Goal: Task Accomplishment & Management: Complete application form

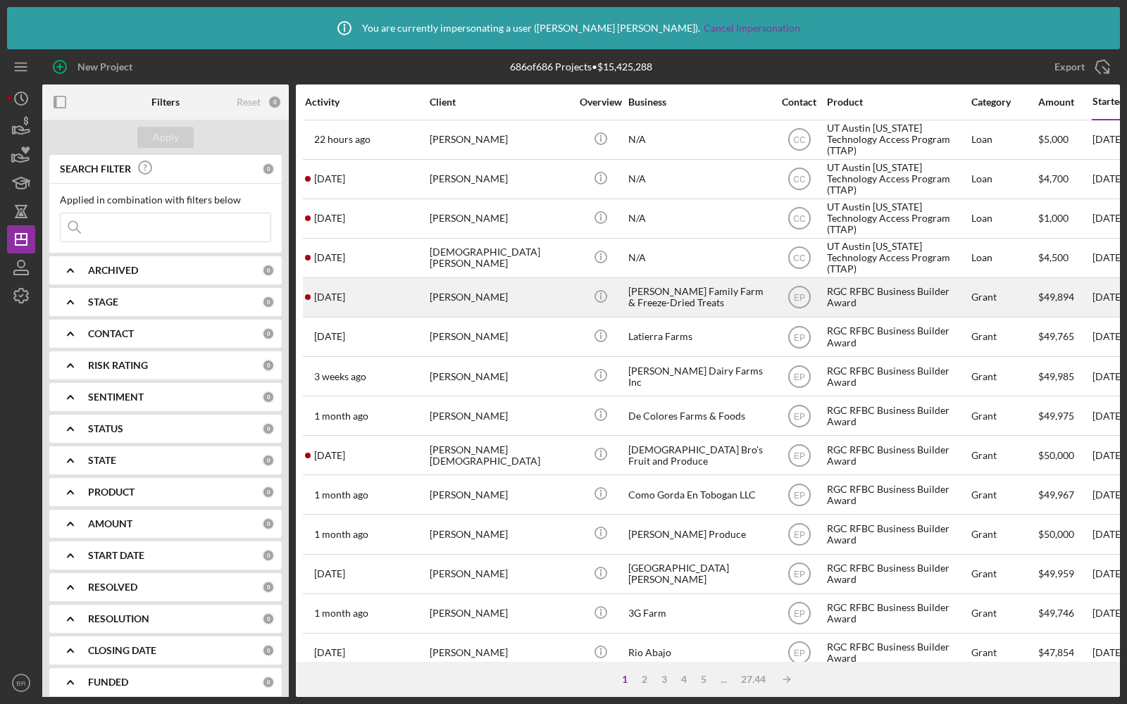
click at [764, 302] on div "[PERSON_NAME] Family Farm & Freeze-Dried Treats" at bounding box center [698, 297] width 141 height 37
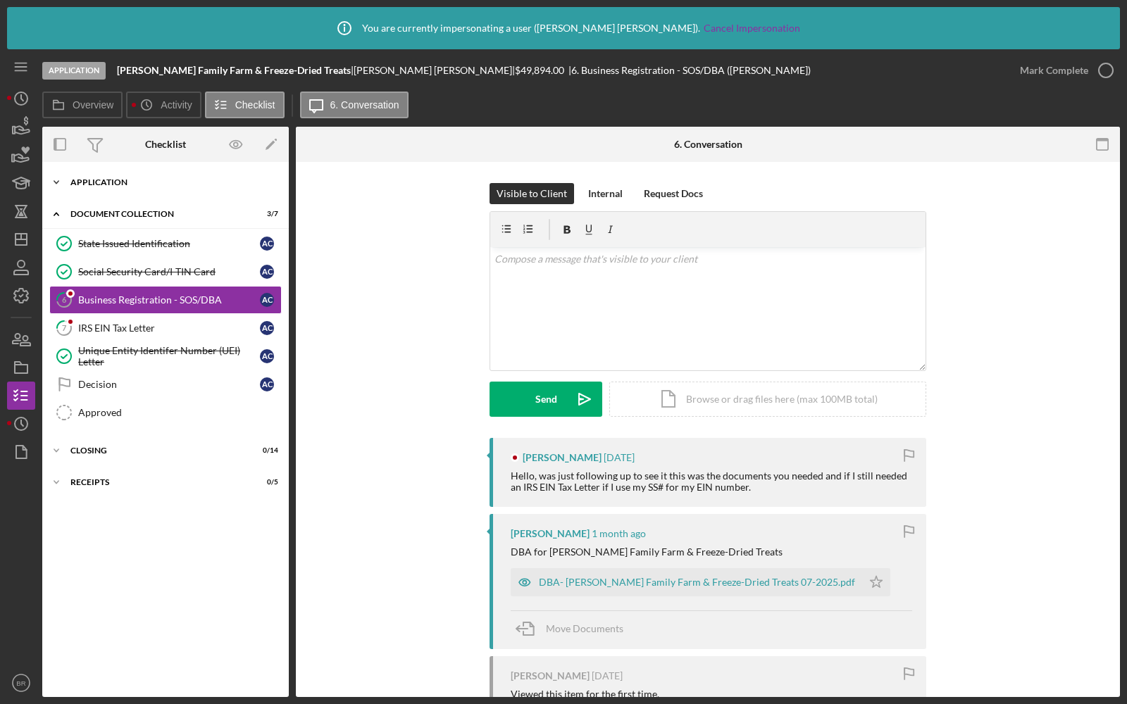
click at [139, 180] on div "Application" at bounding box center [170, 182] width 201 height 8
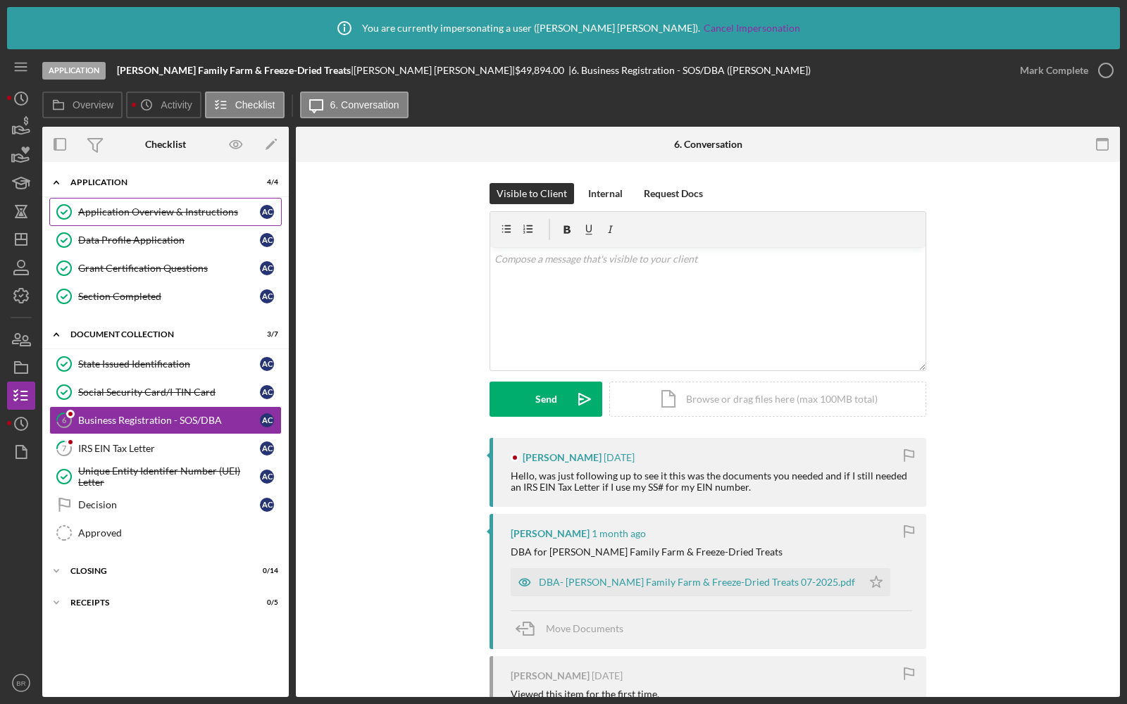
click at [130, 216] on div "Application Overview & Instructions" at bounding box center [169, 211] width 182 height 11
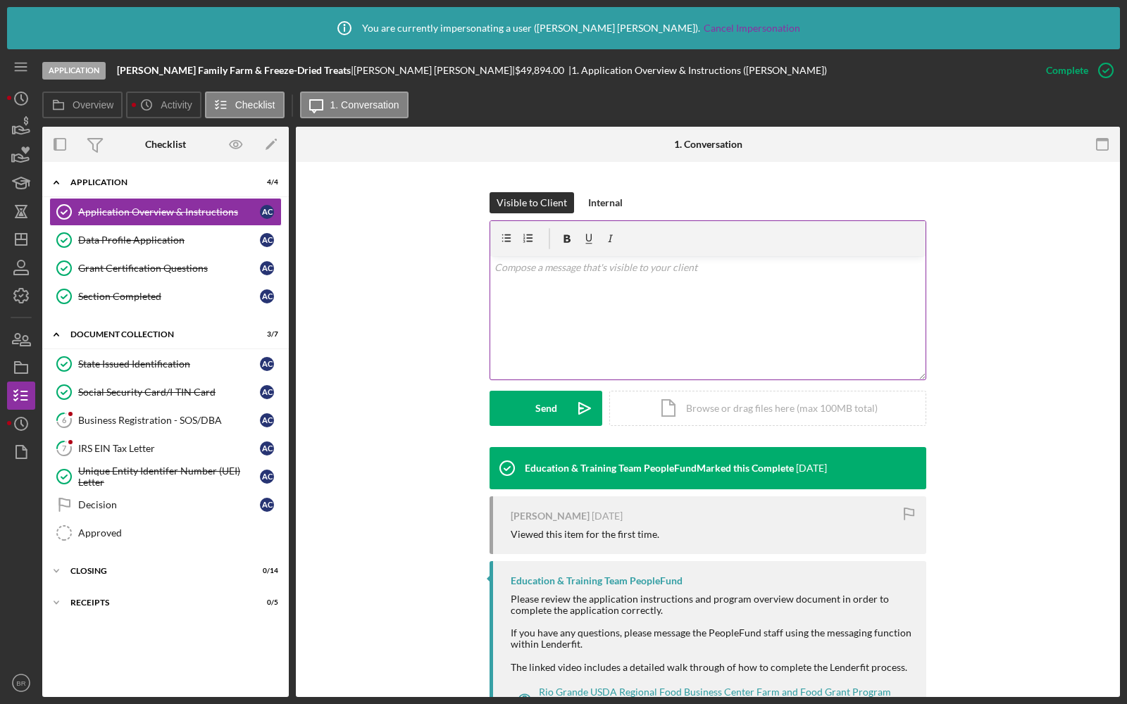
scroll to position [275, 0]
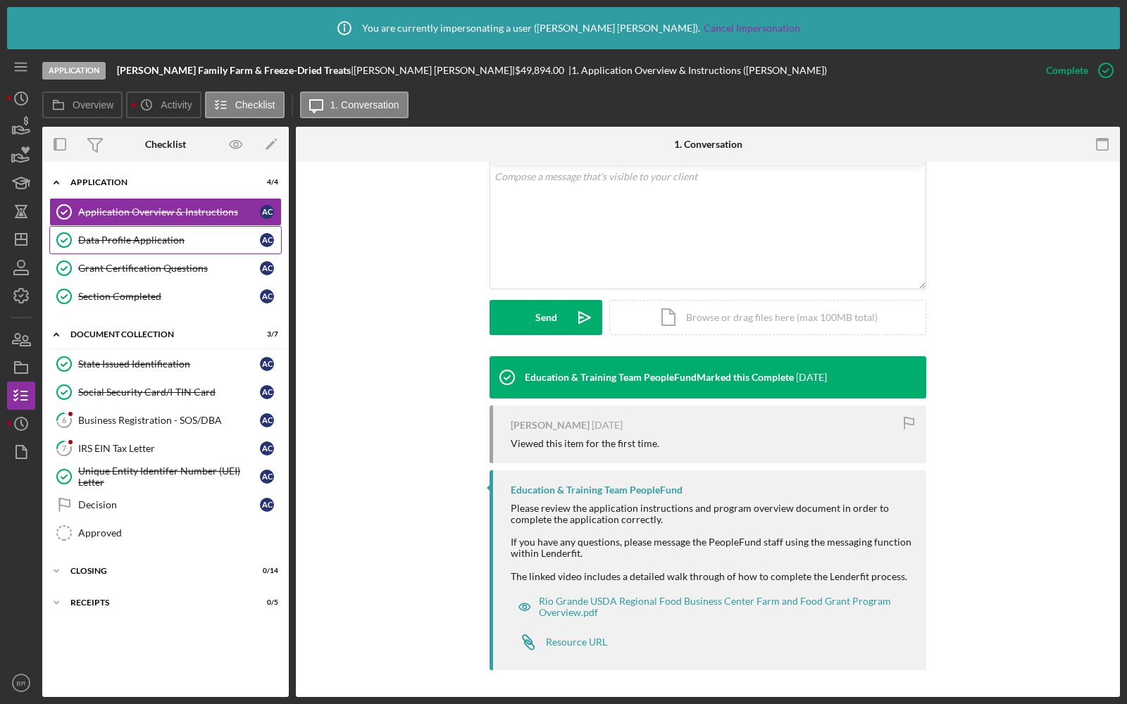
click at [199, 242] on div "Data Profile Application" at bounding box center [169, 240] width 182 height 11
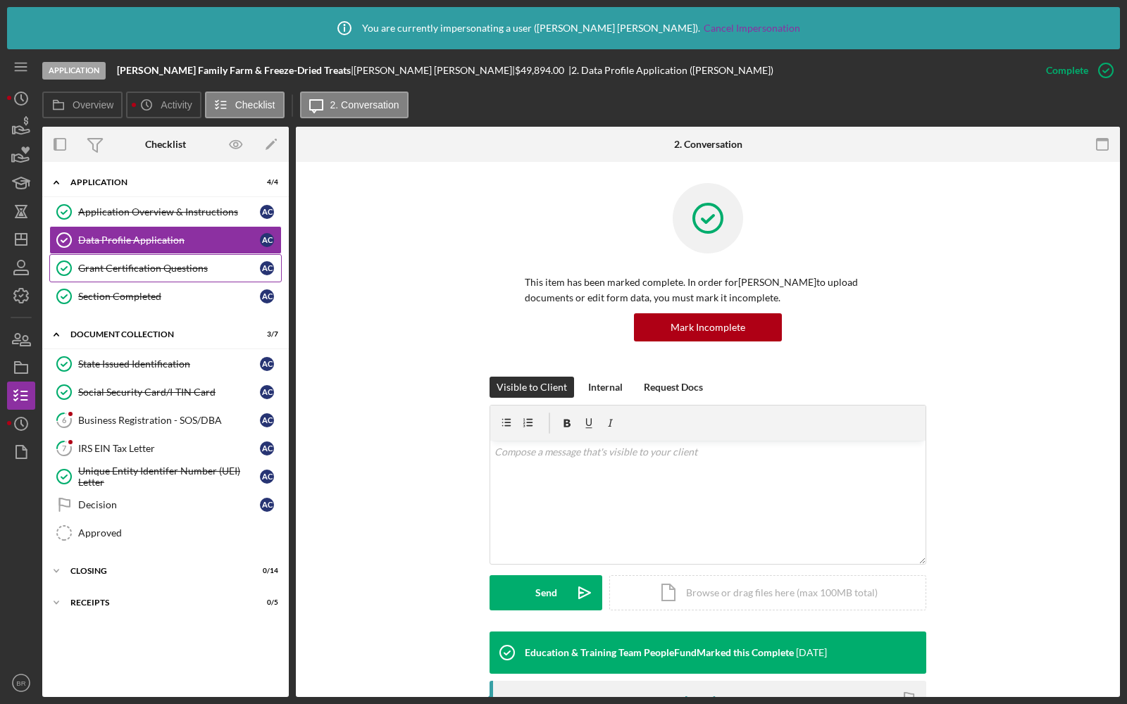
click at [182, 266] on div "Grant Certification Questions" at bounding box center [169, 268] width 182 height 11
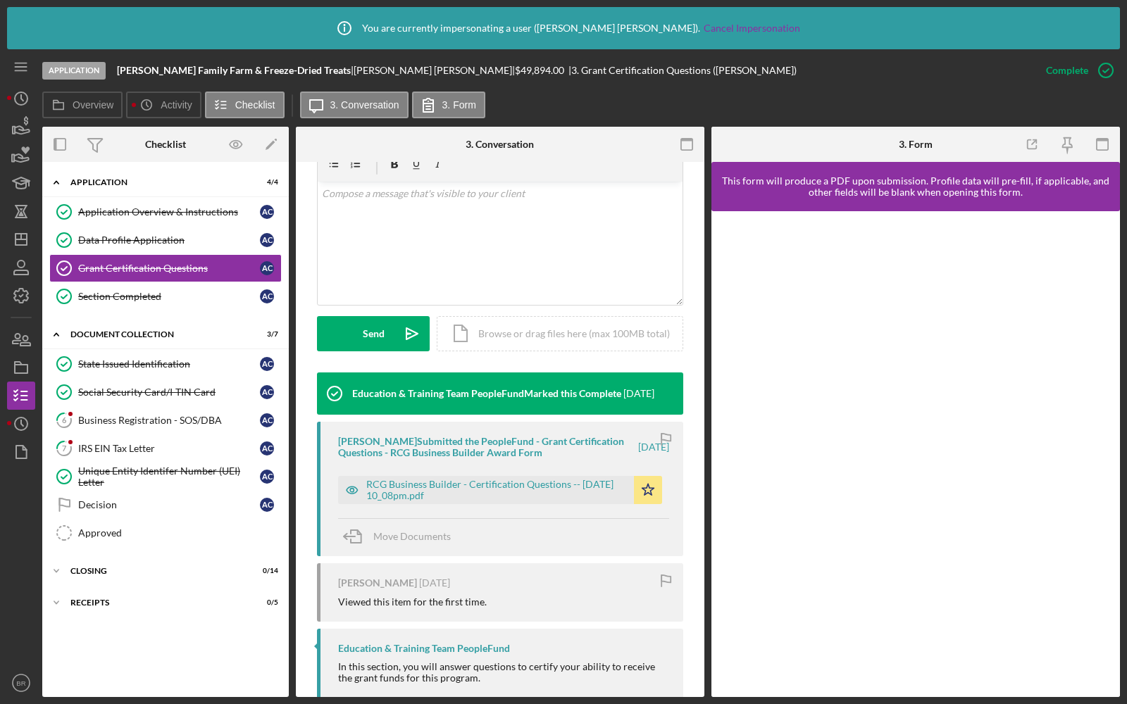
scroll to position [347, 0]
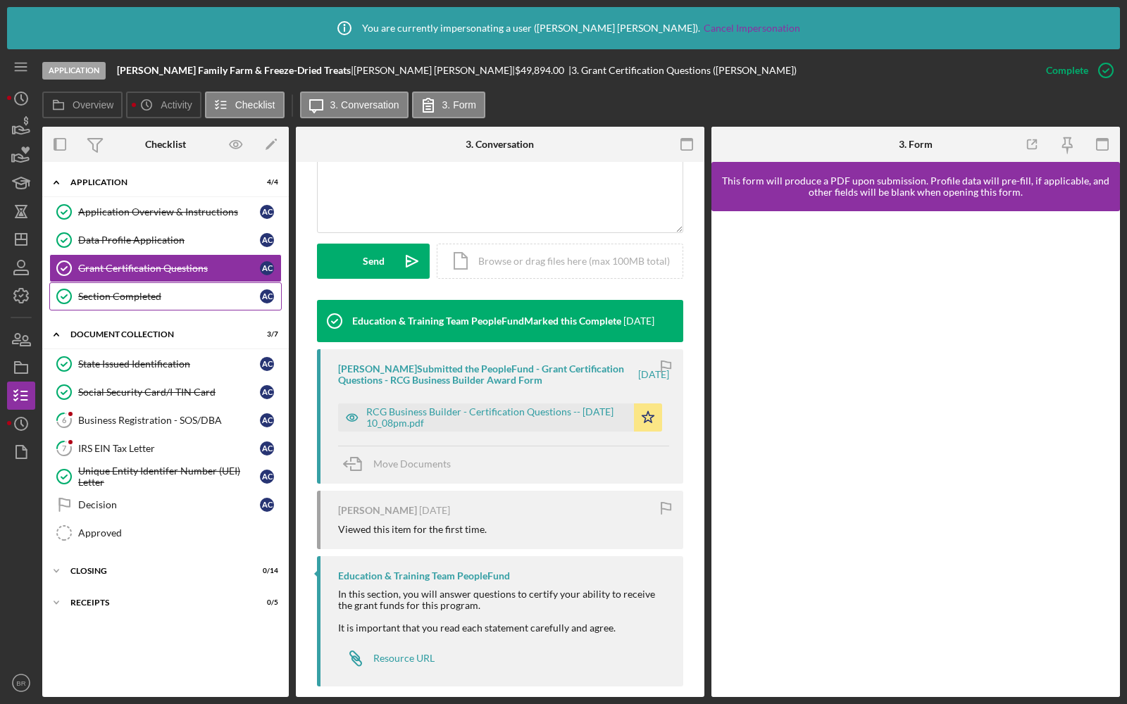
click at [106, 293] on div "Section Completed" at bounding box center [169, 296] width 182 height 11
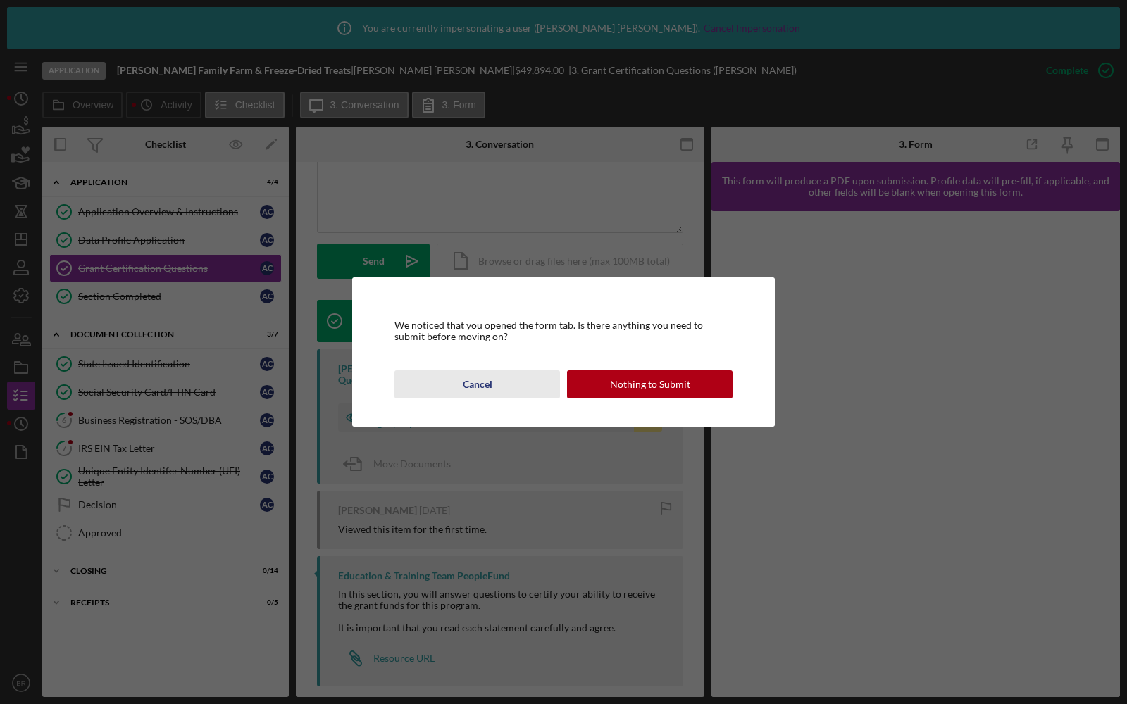
click at [526, 376] on button "Cancel" at bounding box center [477, 385] width 166 height 28
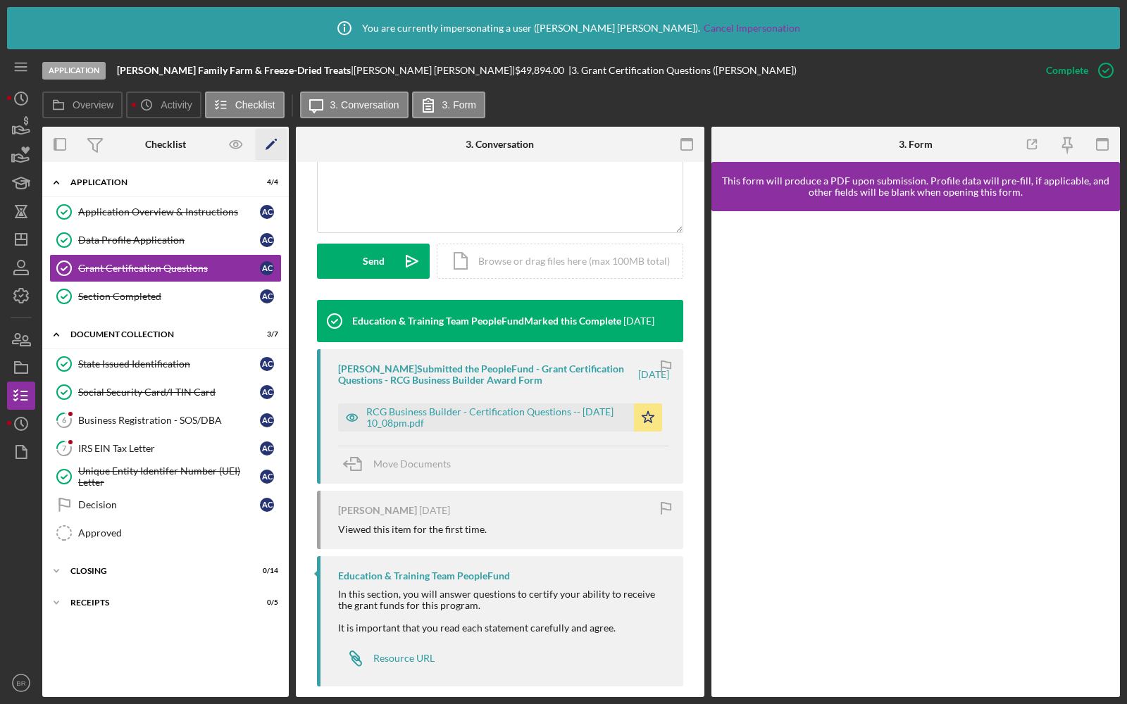
click at [272, 151] on icon "Icon/Edit" at bounding box center [272, 145] width 32 height 32
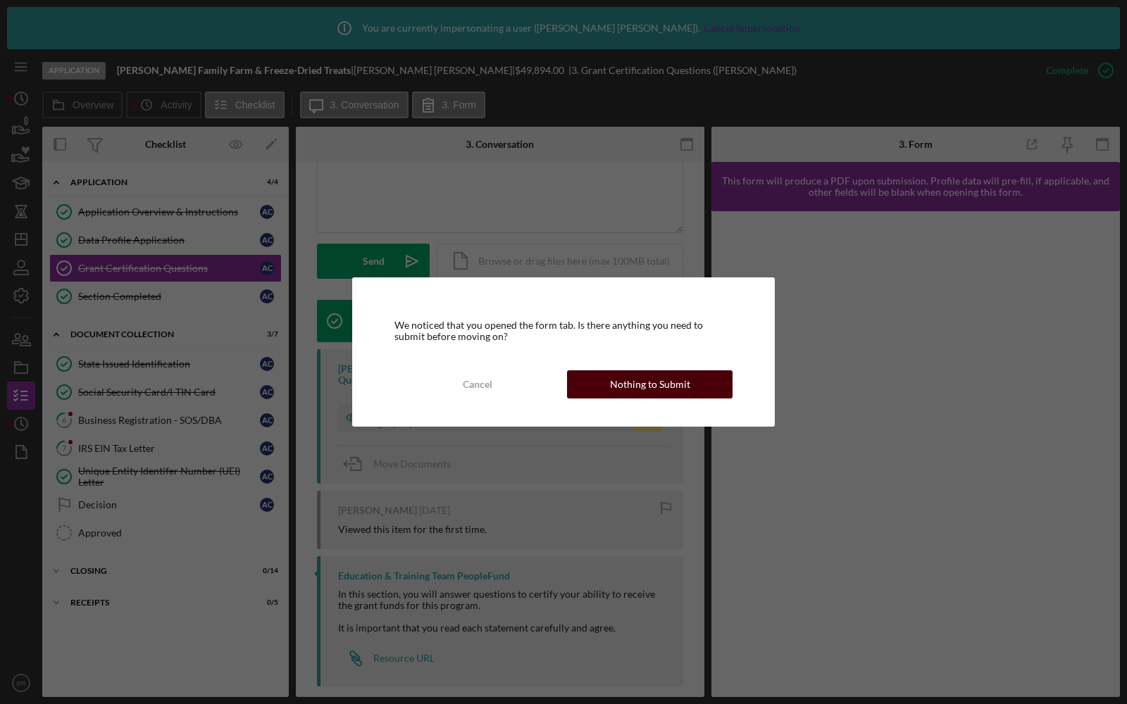
click at [629, 380] on div "Nothing to Submit" at bounding box center [650, 385] width 80 height 28
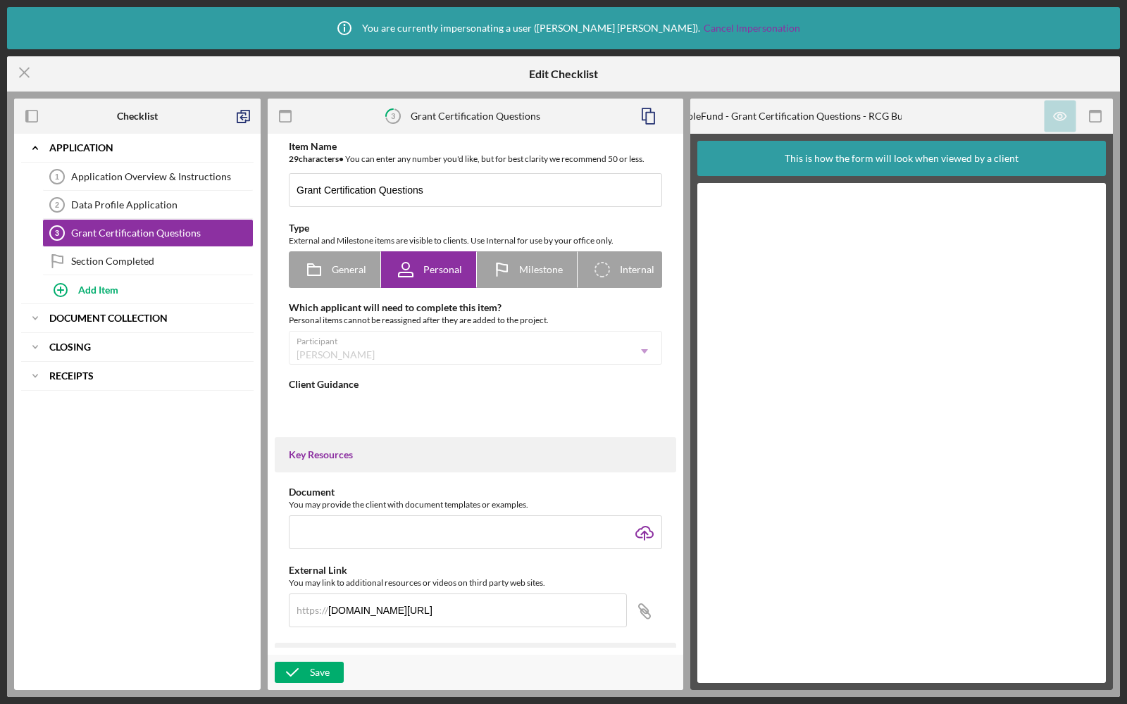
type textarea "<div>In this section, you will answer questions to certify your ability to rece…"
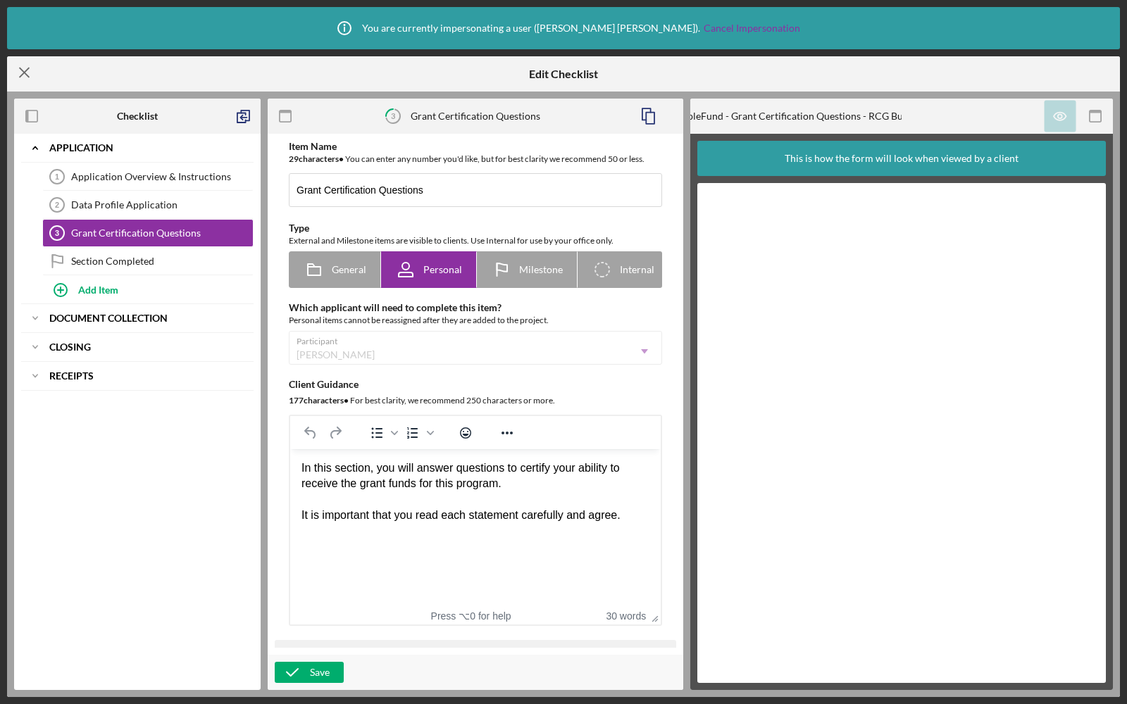
click at [24, 76] on icon "Icon/Menu Close" at bounding box center [24, 72] width 35 height 35
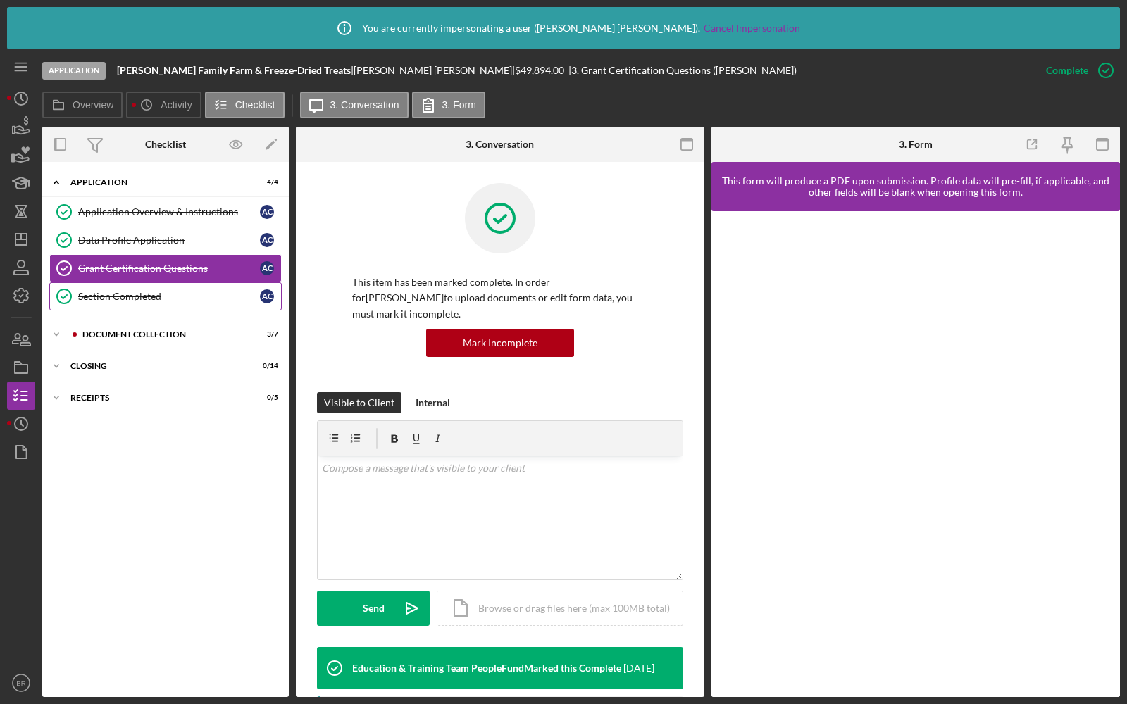
click at [87, 293] on div "Section Completed" at bounding box center [169, 296] width 182 height 11
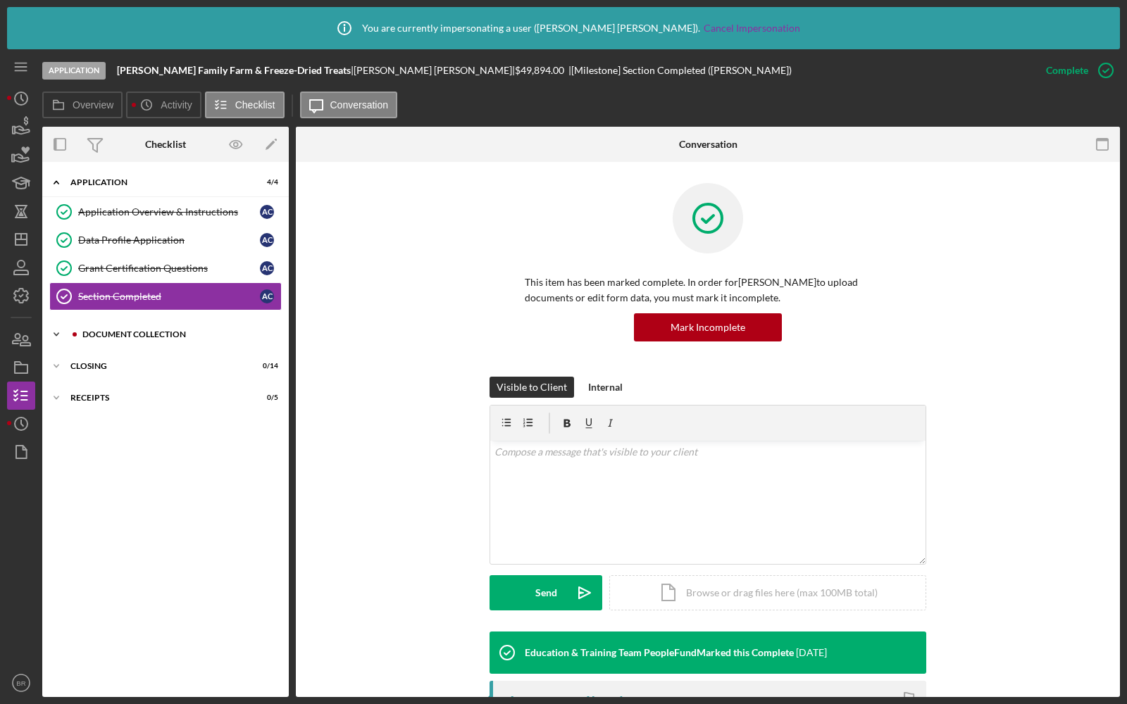
click at [94, 339] on div "Icon/Expander Document Collection 3 / 7" at bounding box center [165, 335] width 247 height 28
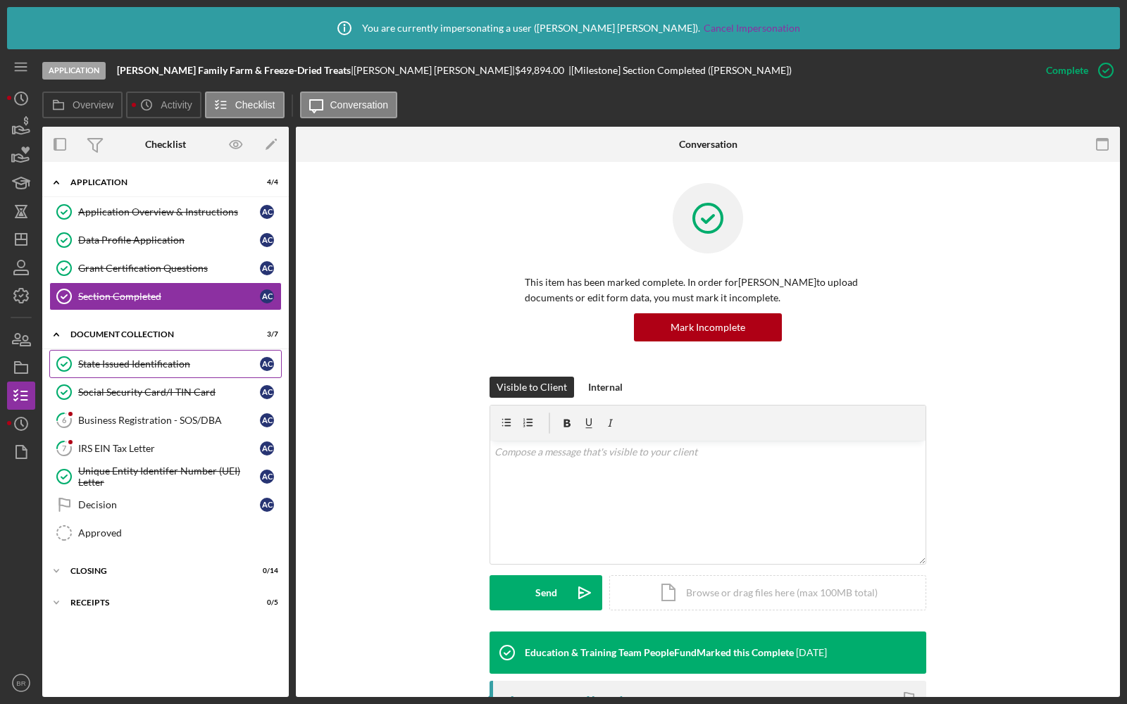
click at [104, 363] on div "State Issued Identification" at bounding box center [169, 364] width 182 height 11
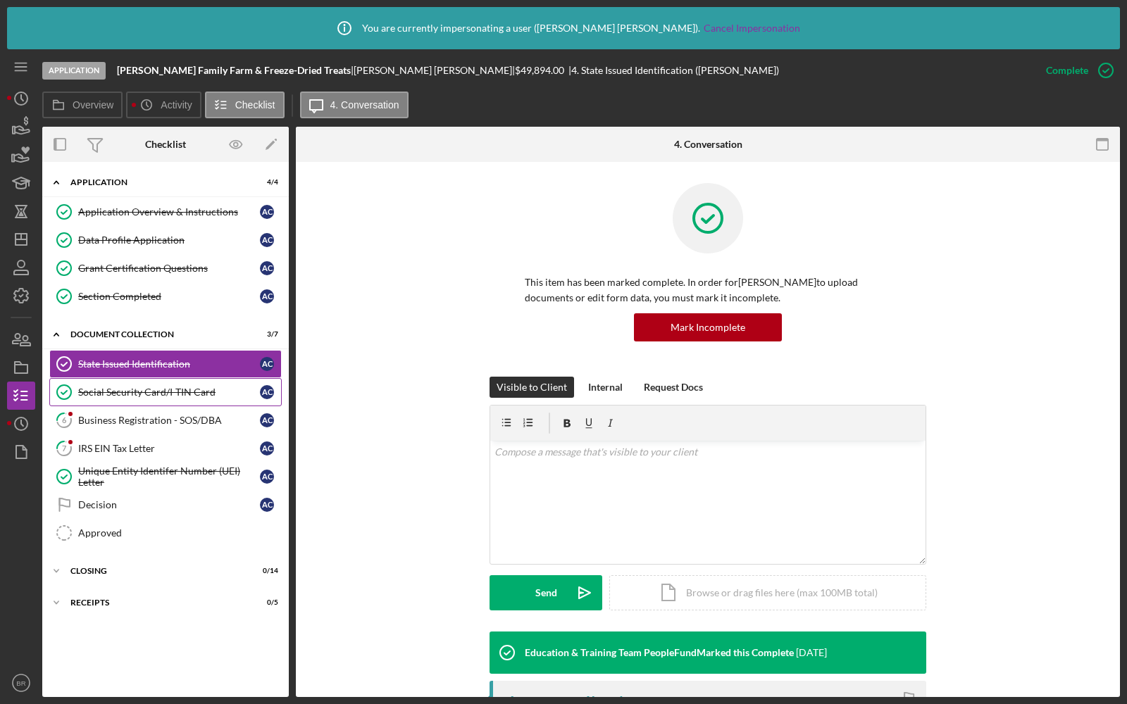
click at [120, 381] on link "Social Security Card/I-TIN Card Social Security Card/I-TIN Card A C" at bounding box center [165, 392] width 232 height 28
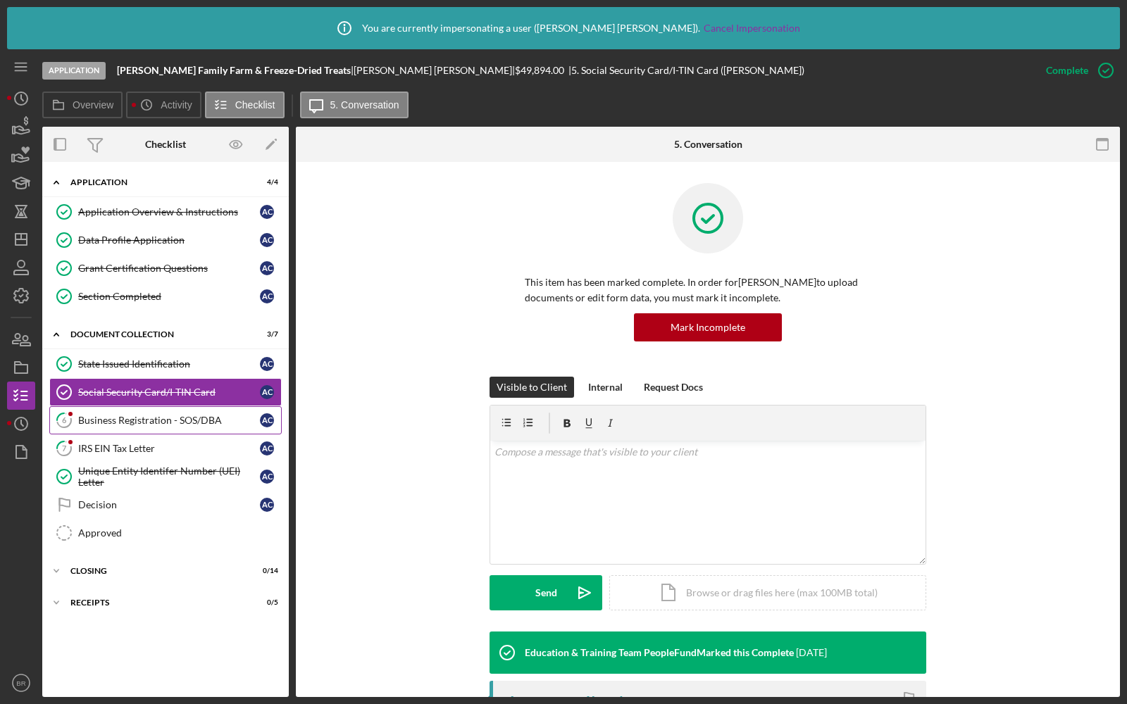
click at [128, 415] on div "Business Registration - SOS/DBA" at bounding box center [169, 420] width 182 height 11
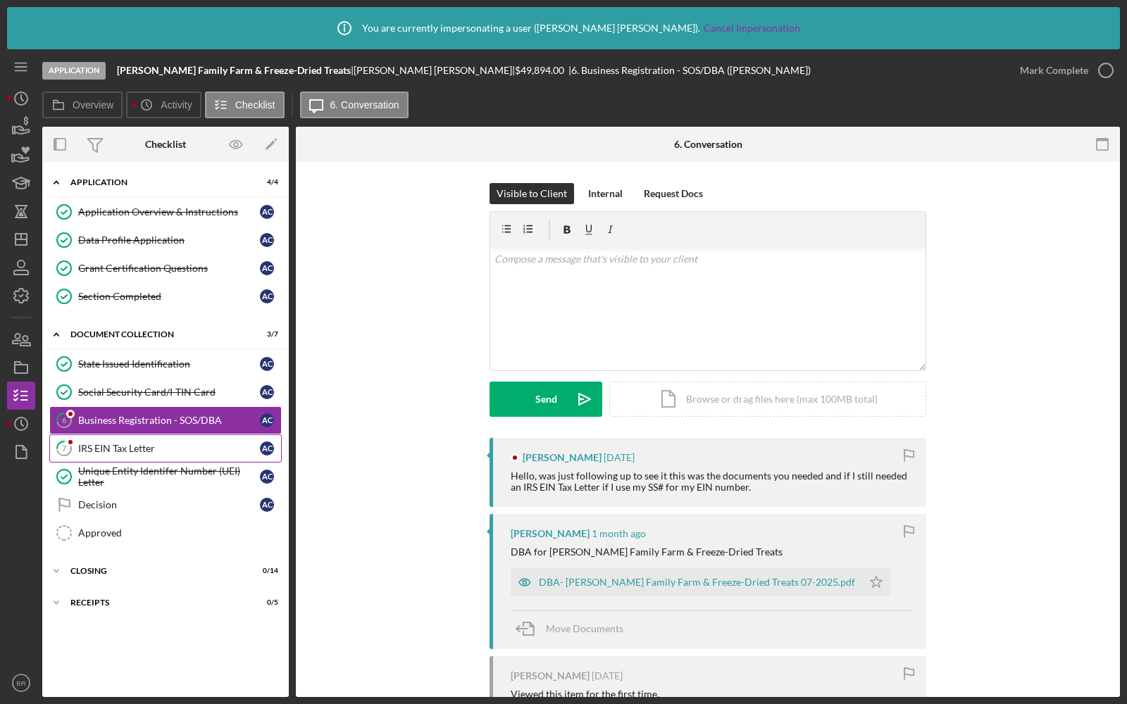
click at [123, 435] on link "7 IRS EIN Tax Letter A C" at bounding box center [165, 449] width 232 height 28
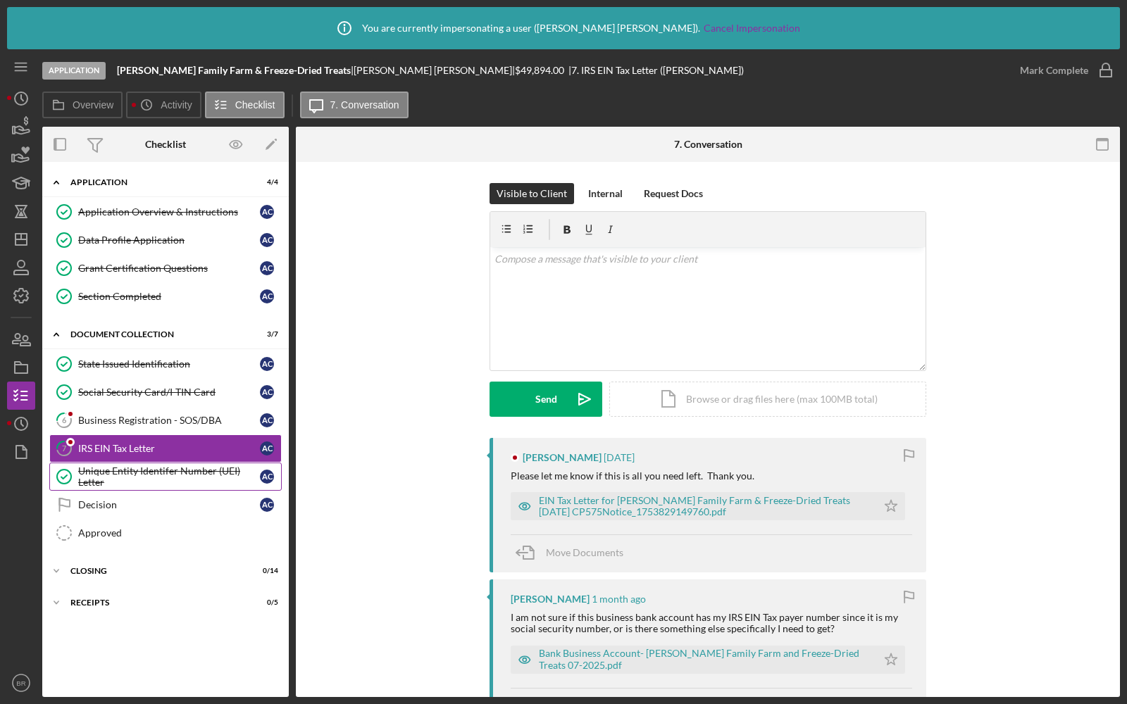
click at [132, 466] on div "Unique Entity Identifer Number (UEI) Letter" at bounding box center [169, 477] width 182 height 23
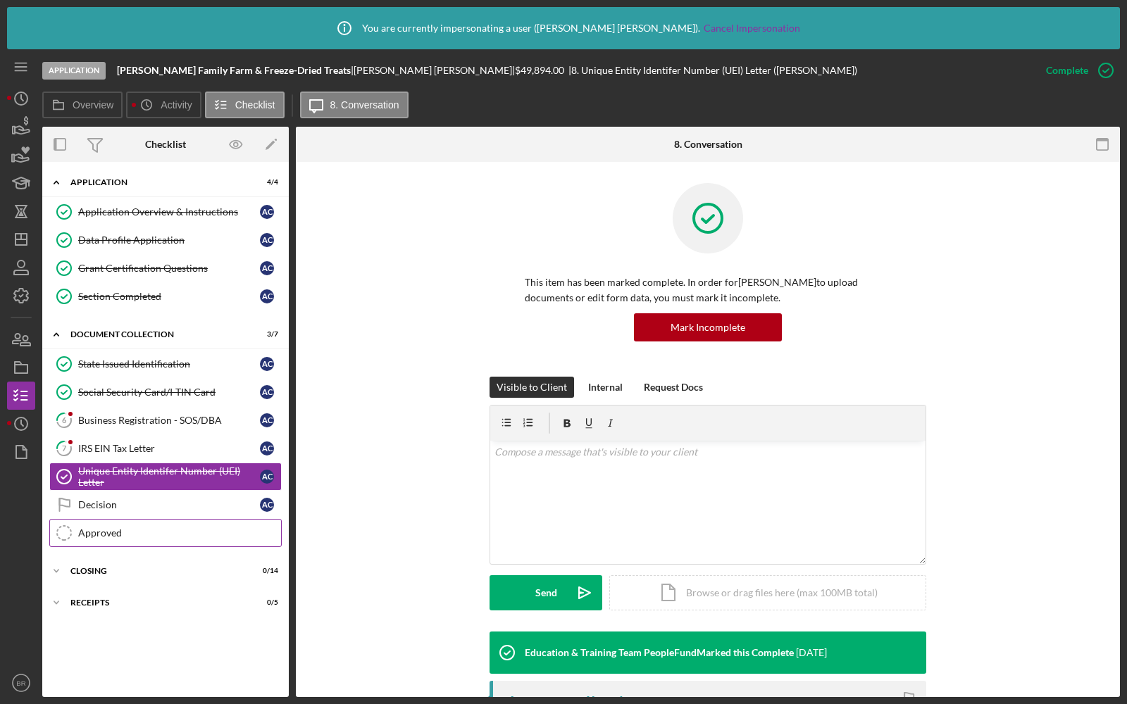
click at [108, 528] on div "Approved" at bounding box center [179, 533] width 203 height 11
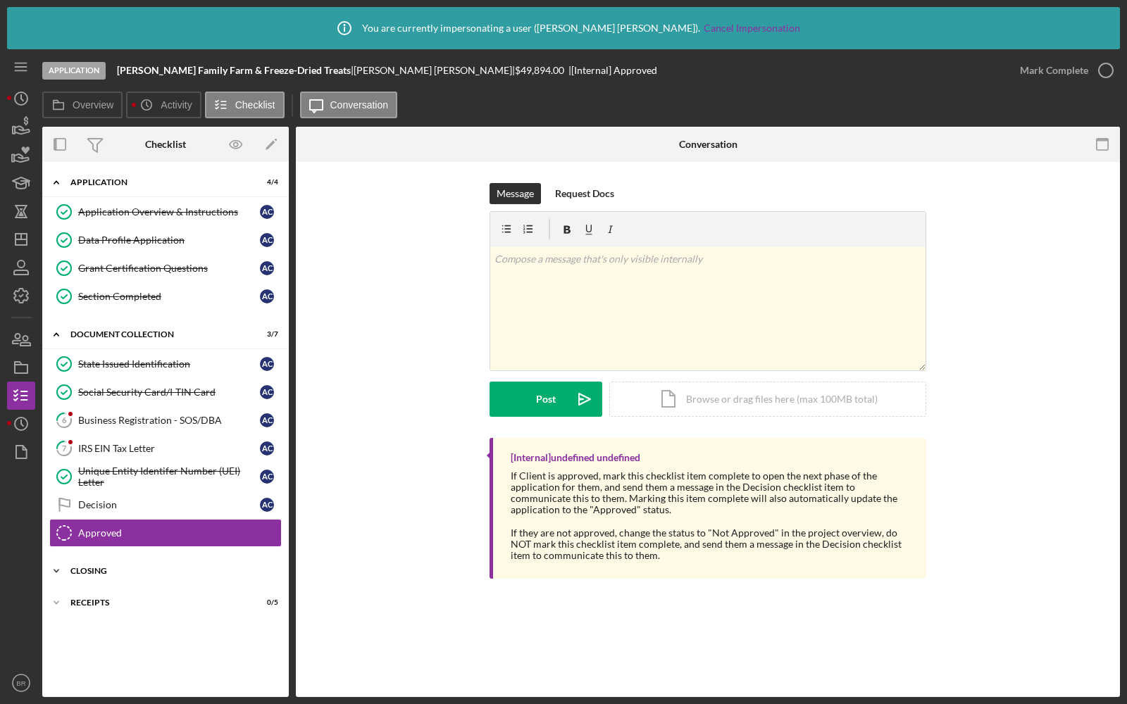
click at [103, 567] on div "Closing" at bounding box center [170, 571] width 201 height 8
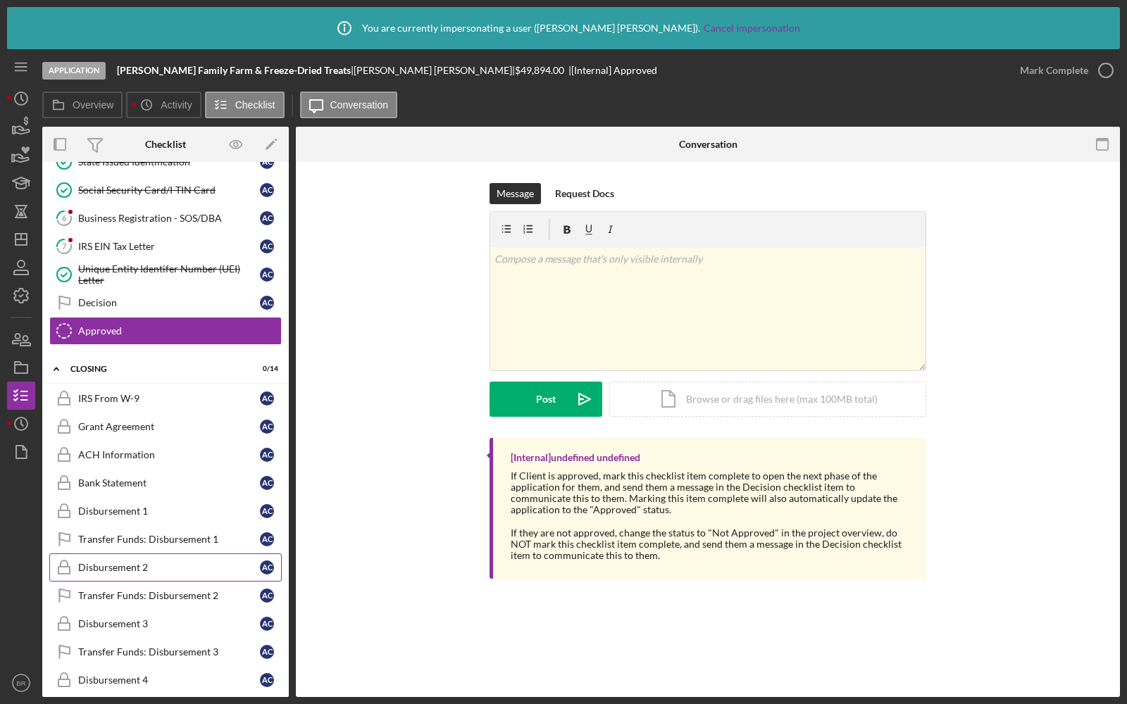
scroll to position [254, 0]
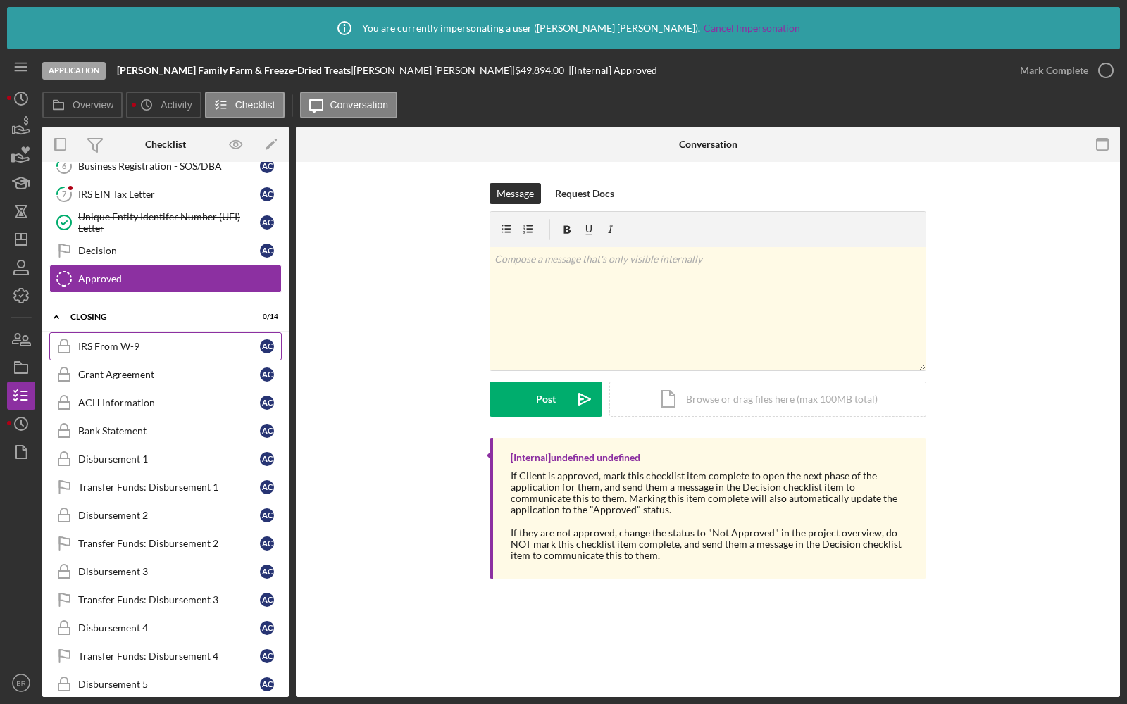
click at [145, 341] on div "IRS From W-9" at bounding box center [169, 346] width 182 height 11
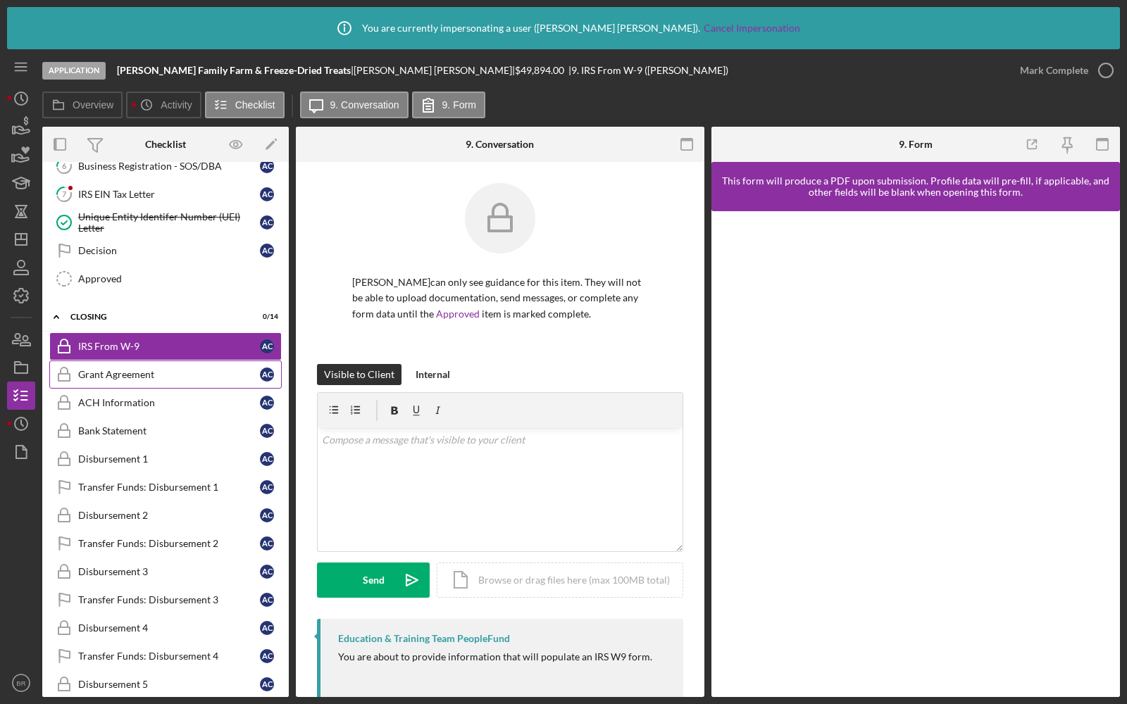
click at [158, 369] on div "Grant Agreement" at bounding box center [169, 374] width 182 height 11
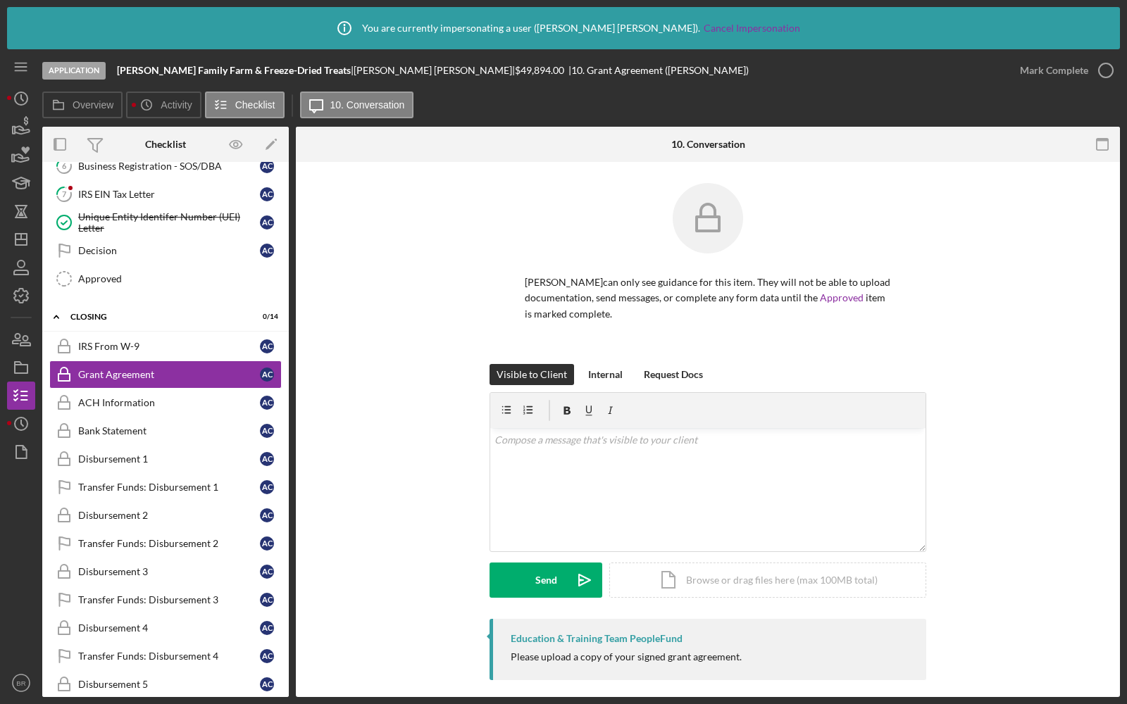
scroll to position [11, 0]
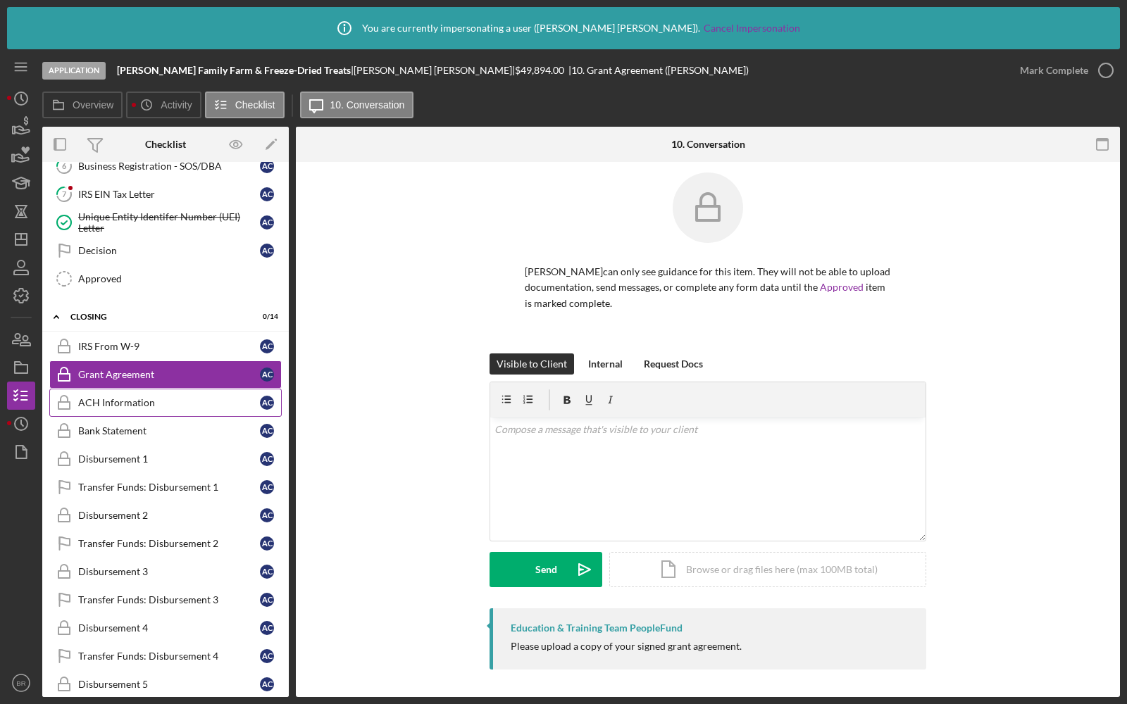
click at [135, 401] on link "ACH Information ACH Information A C" at bounding box center [165, 403] width 232 height 28
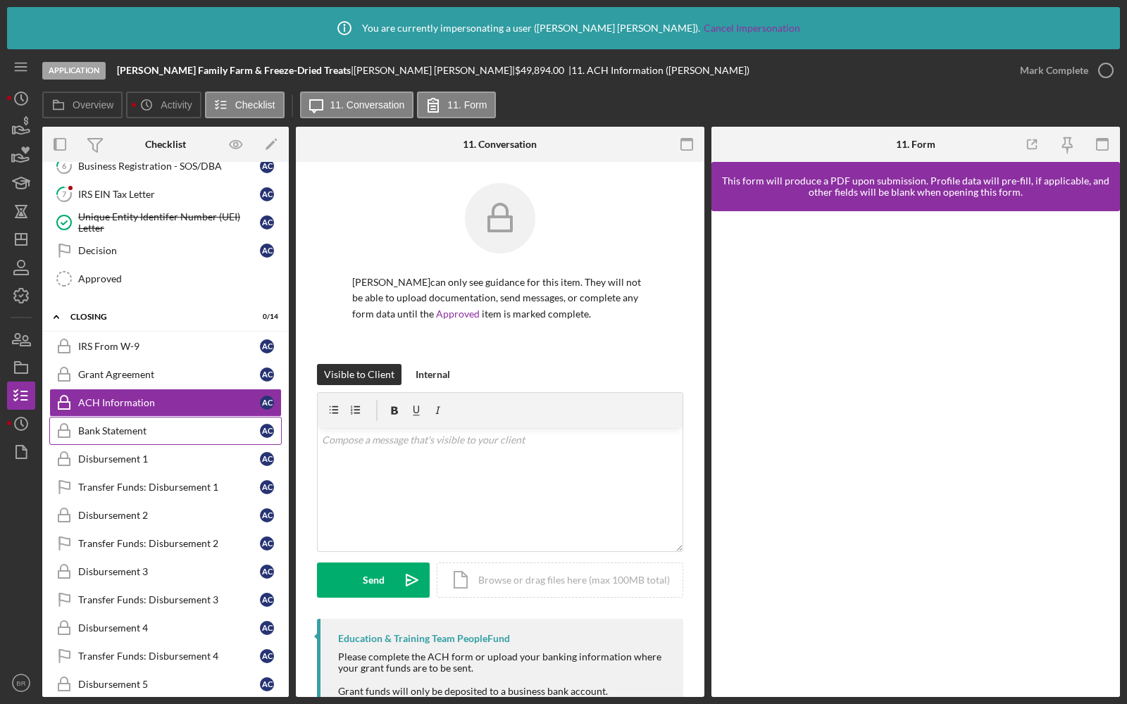
click at [133, 425] on div "Bank Statement" at bounding box center [169, 430] width 182 height 11
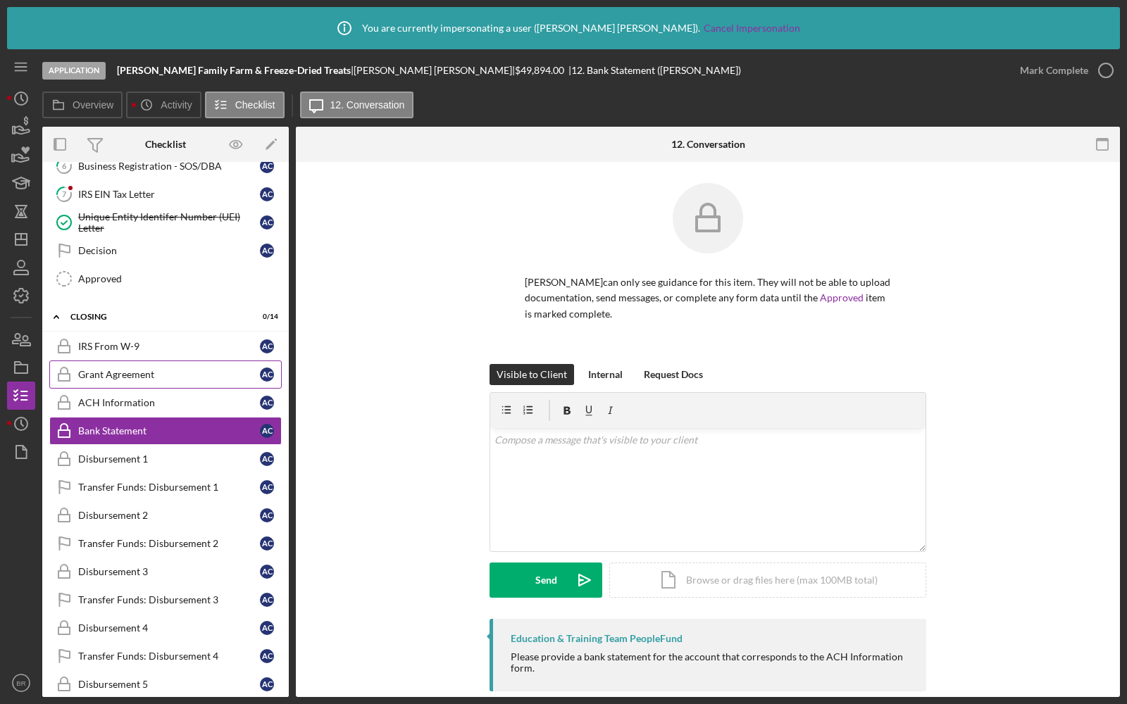
click at [128, 377] on link "Grant Agreement Grant Agreement A C" at bounding box center [165, 375] width 232 height 28
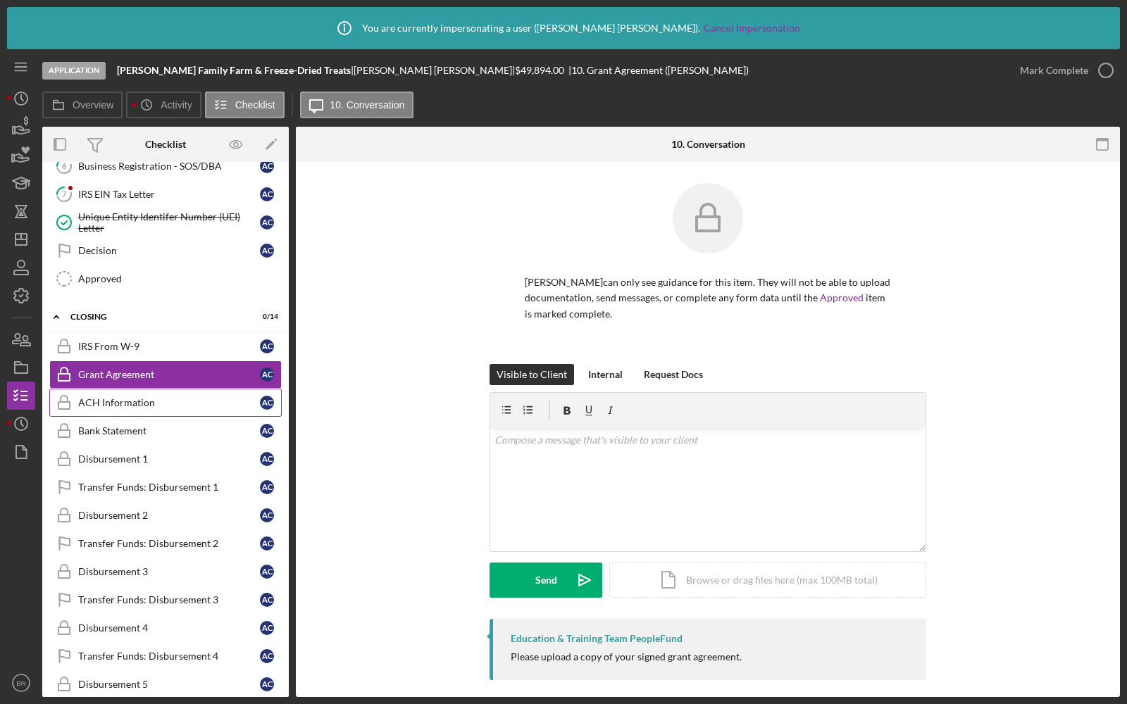
click at [123, 397] on div "ACH Information" at bounding box center [169, 402] width 182 height 11
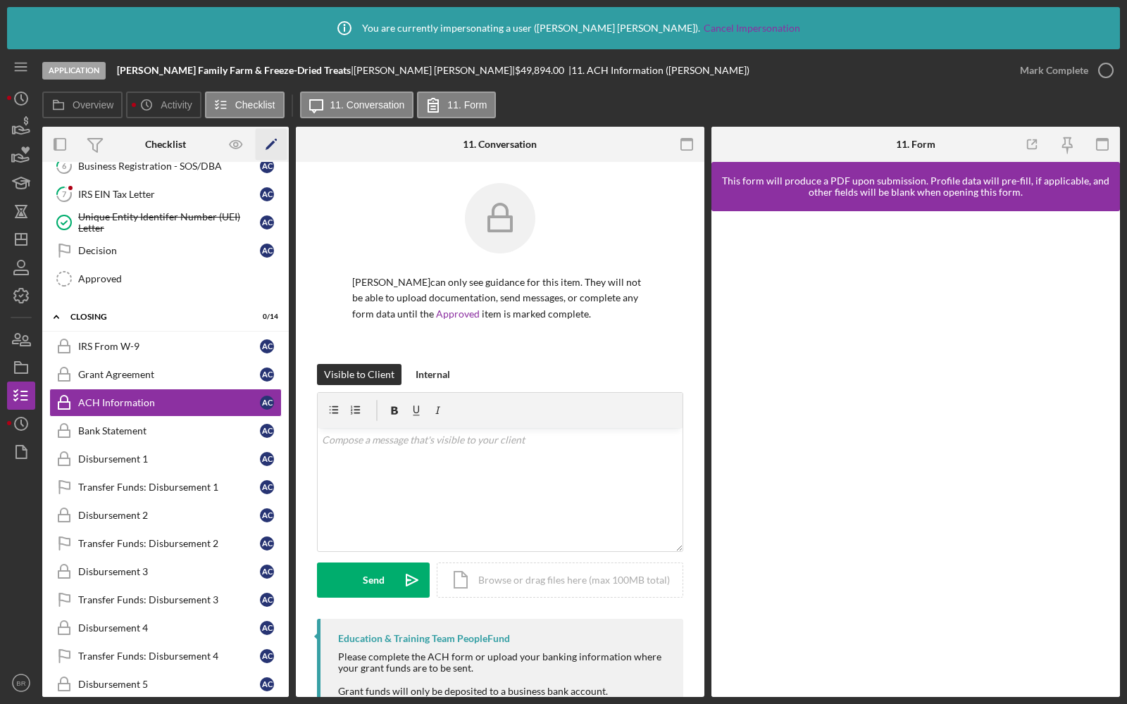
click at [268, 147] on polygon "button" at bounding box center [271, 146] width 10 height 10
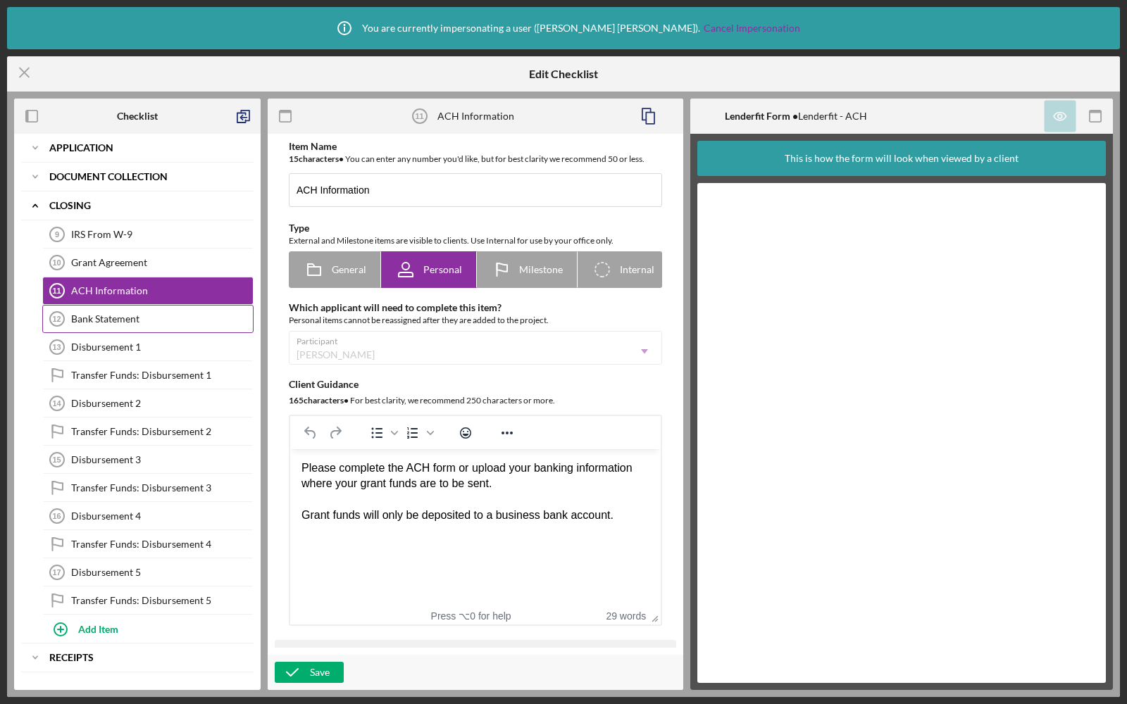
click at [141, 325] on link "Bank Statement 12 Bank Statement" at bounding box center [147, 319] width 211 height 28
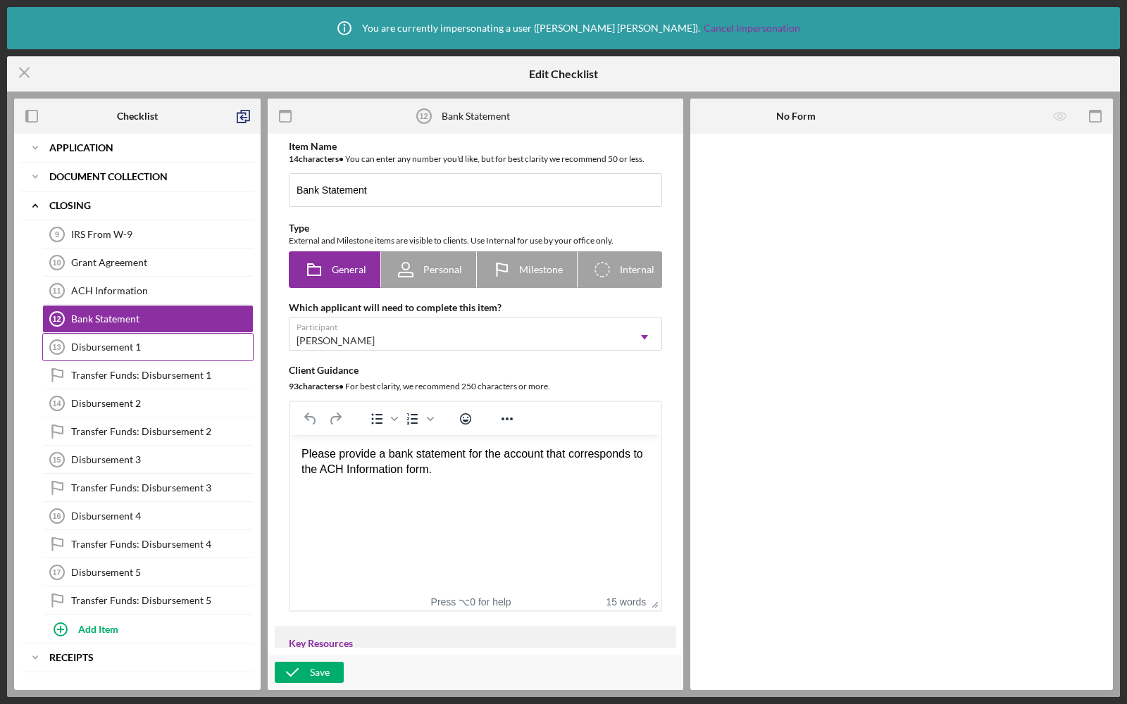
click at [133, 343] on div "Disbursement 1" at bounding box center [162, 347] width 182 height 11
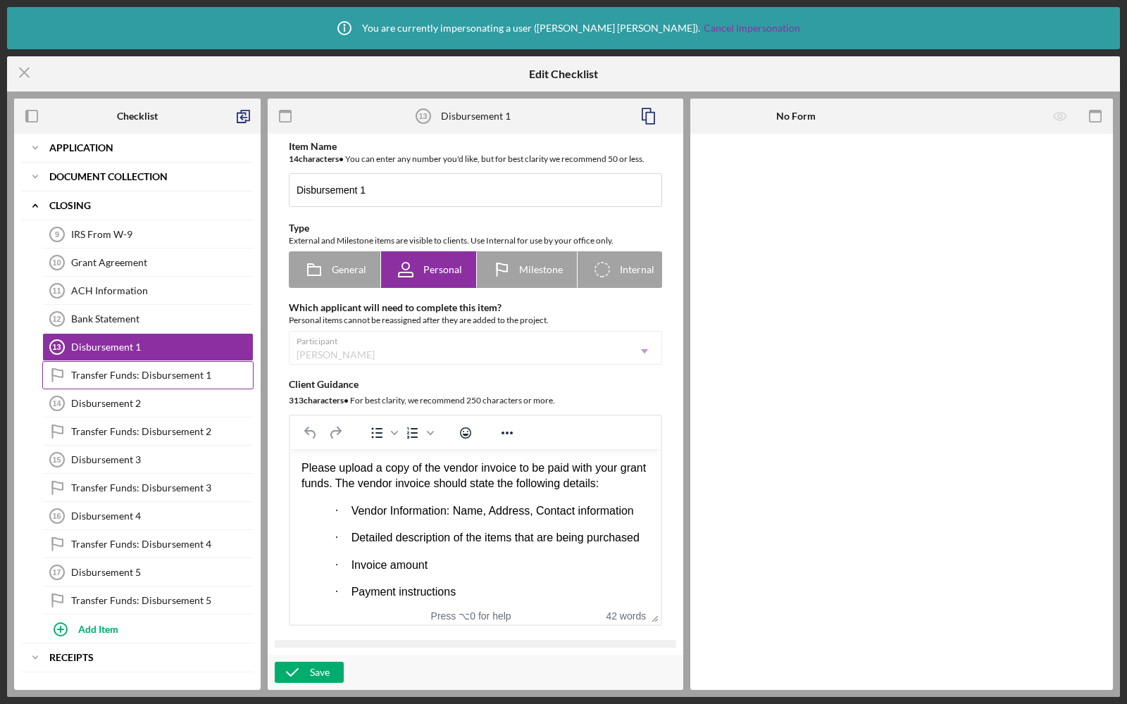
click at [147, 370] on div "Transfer Funds: Disbursement 1" at bounding box center [162, 375] width 182 height 11
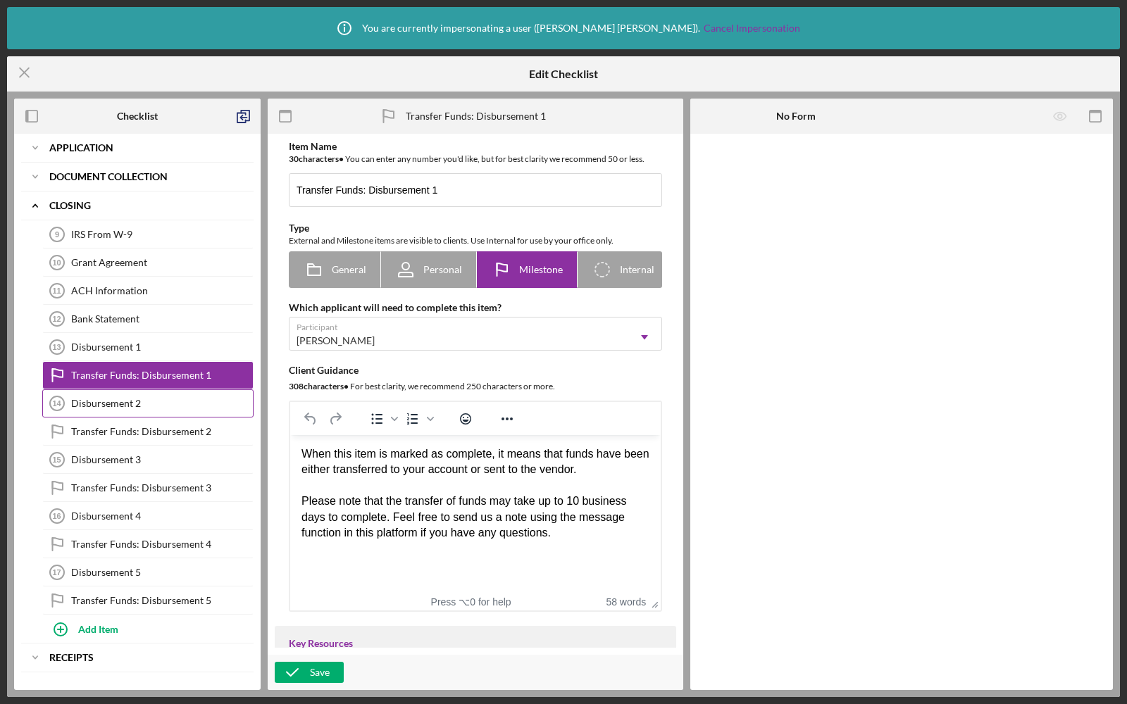
click at [142, 398] on div "Disbursement 2" at bounding box center [162, 403] width 182 height 11
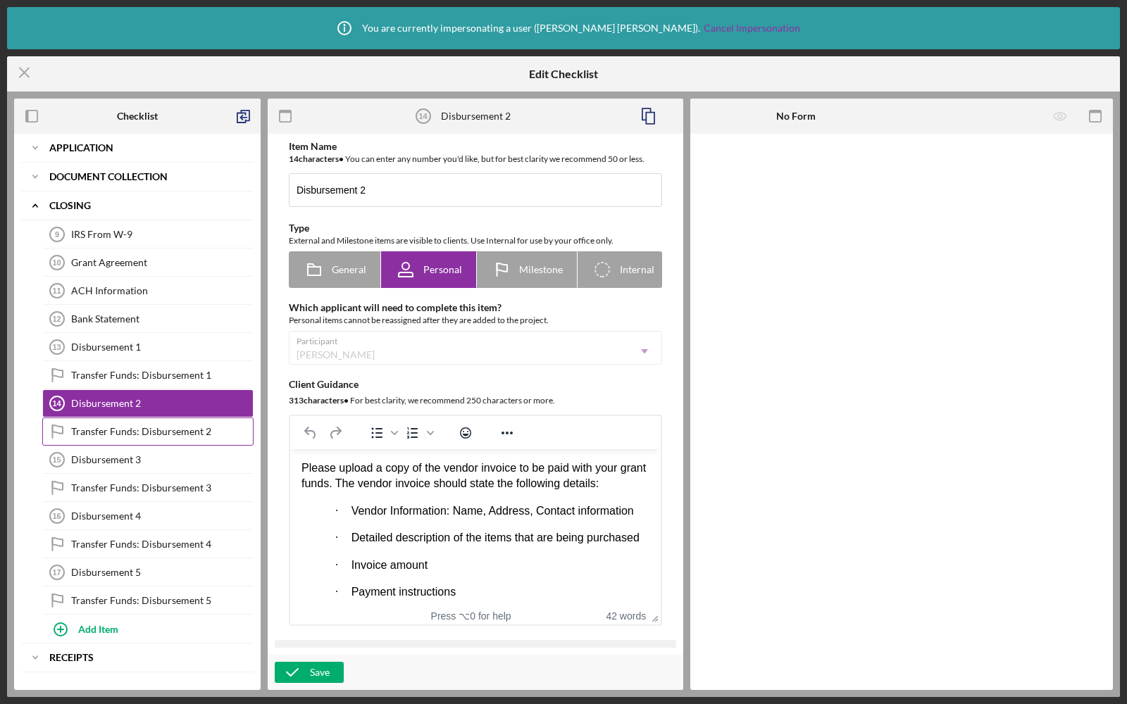
click at [149, 438] on link "Transfer Funds: Disbursement 2 Transfer Funds: Disbursement 2" at bounding box center [147, 432] width 211 height 28
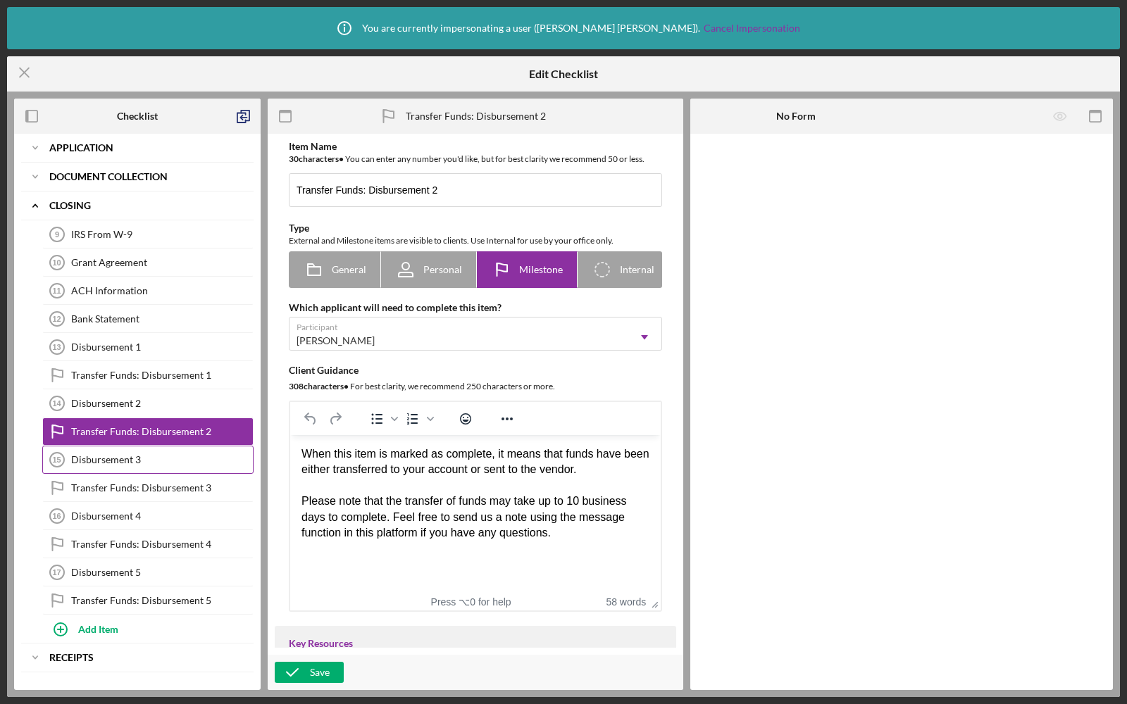
click at [143, 456] on div "Disbursement 3" at bounding box center [162, 459] width 182 height 11
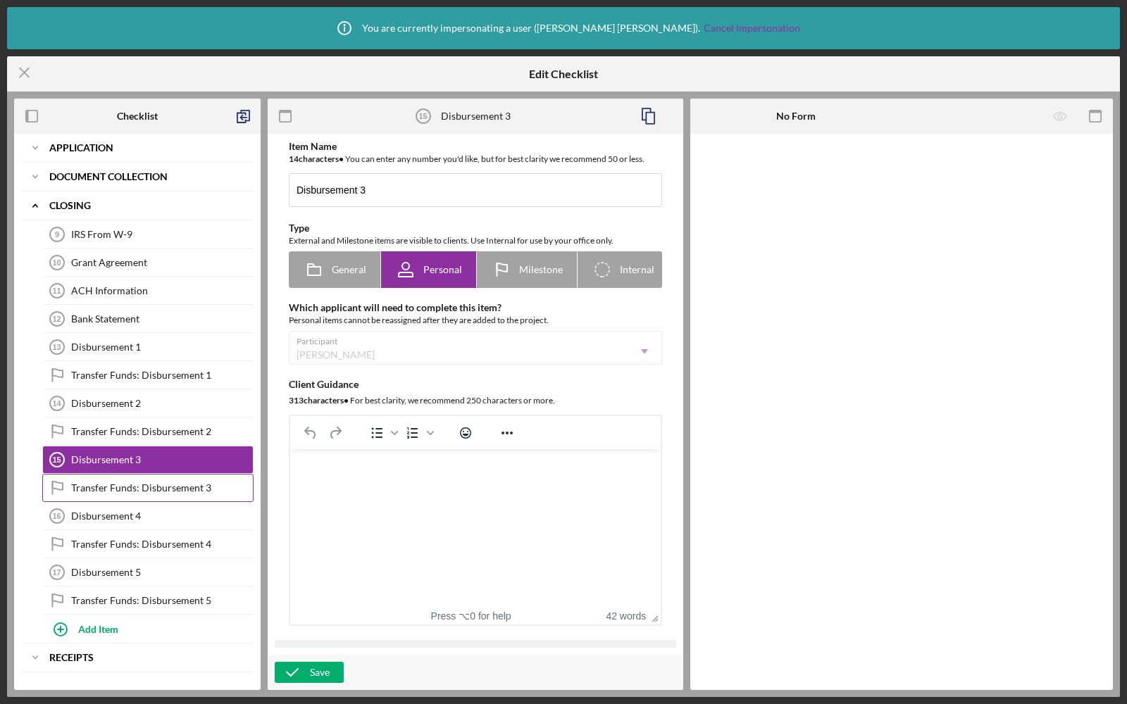
click at [142, 486] on div "Transfer Funds: Disbursement 3" at bounding box center [162, 488] width 182 height 11
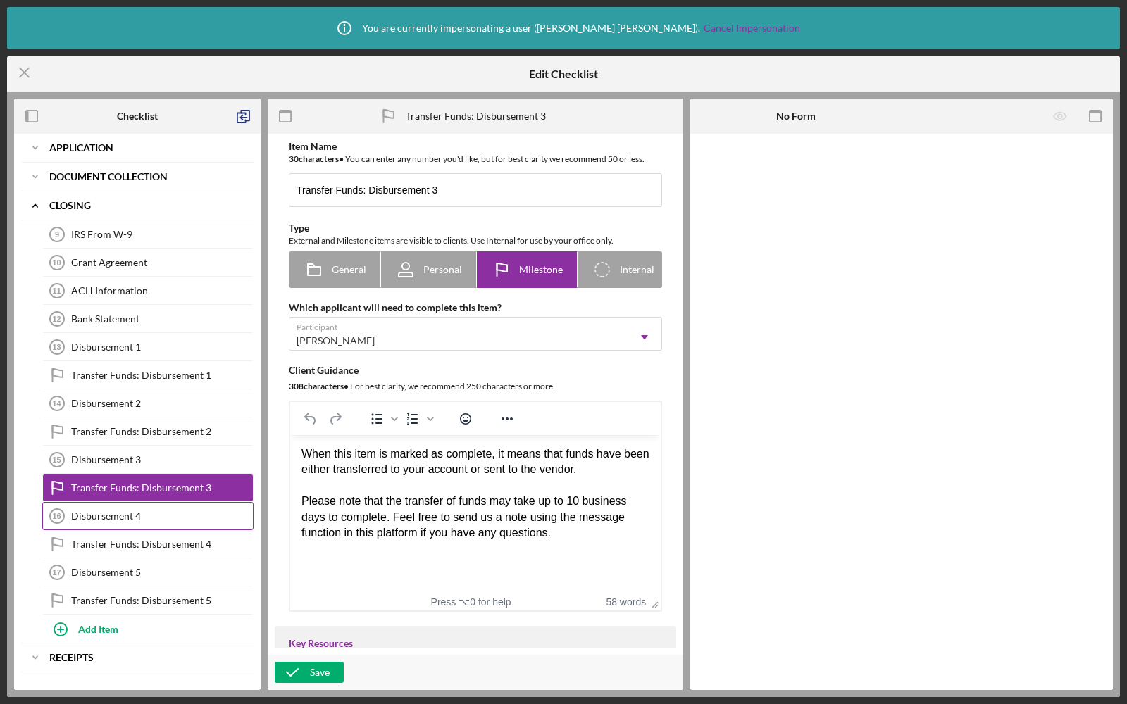
click at [139, 516] on link "Disbursement 4 16 Disbursement 4" at bounding box center [147, 516] width 211 height 28
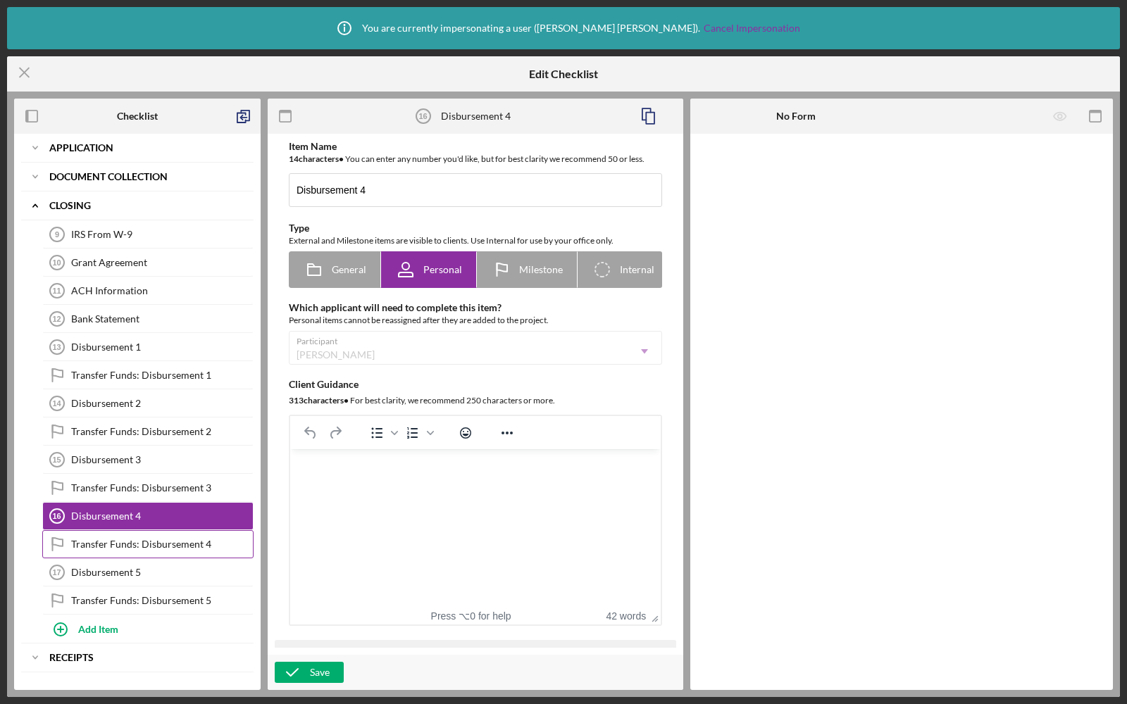
click at [145, 540] on div "Transfer Funds: Disbursement 4" at bounding box center [162, 544] width 182 height 11
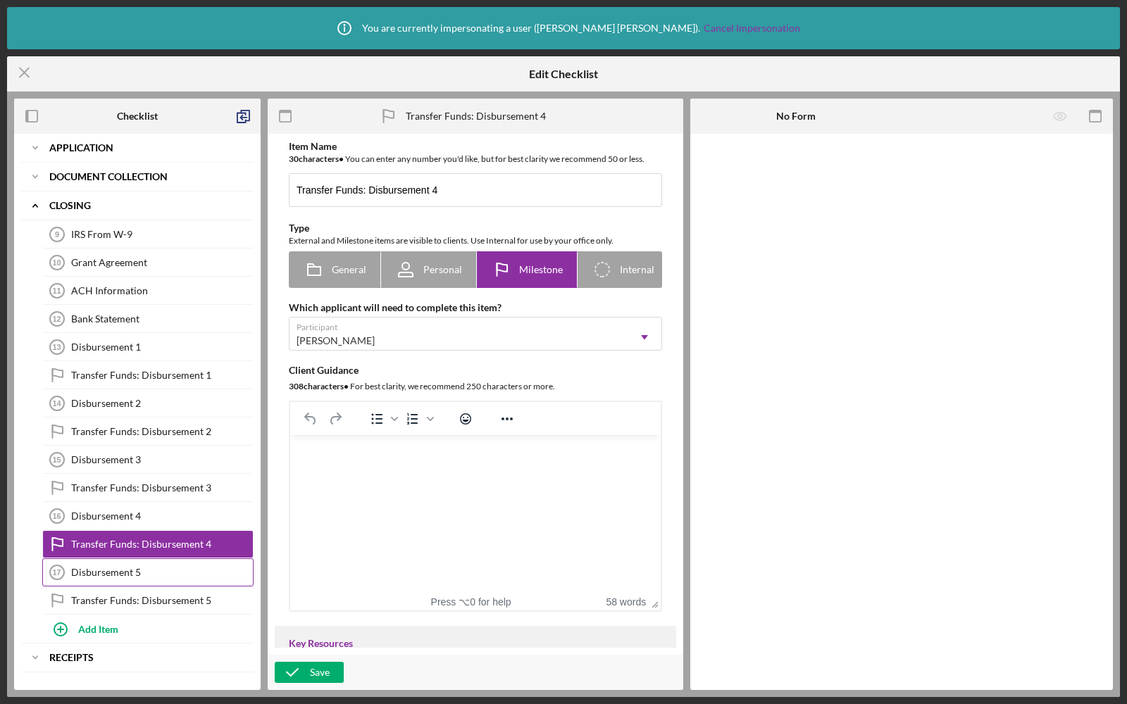
click at [144, 567] on div "Disbursement 5" at bounding box center [162, 572] width 182 height 11
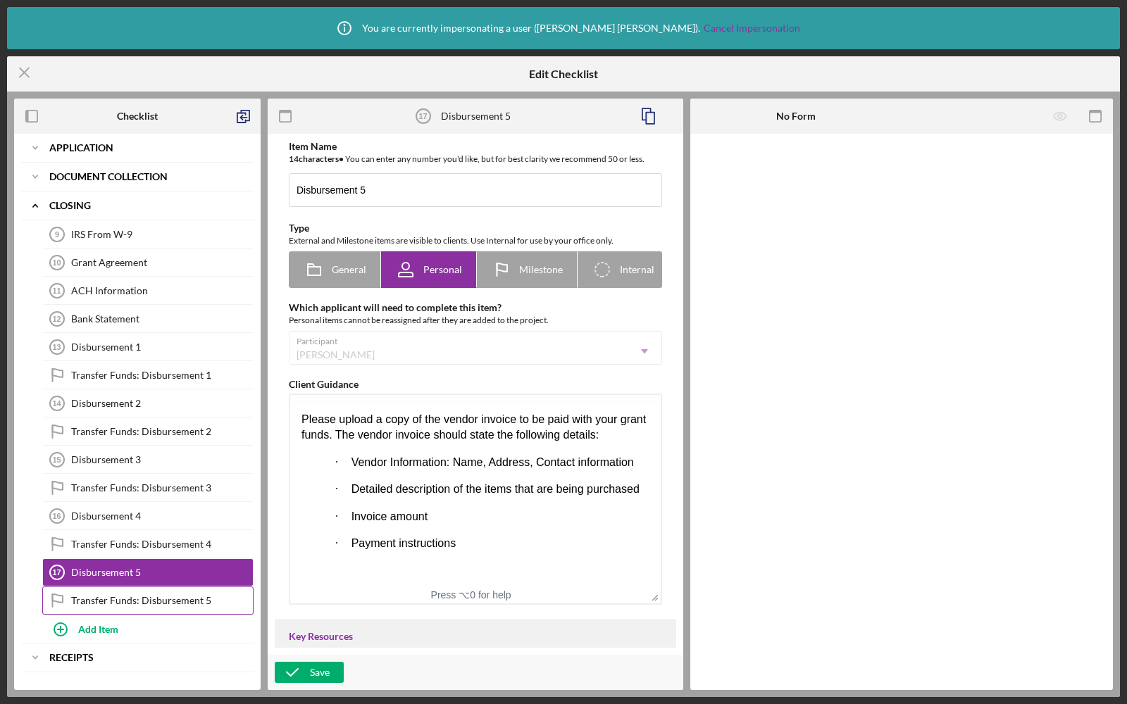
click at [144, 595] on div "Transfer Funds: Disbursement 5" at bounding box center [162, 600] width 182 height 11
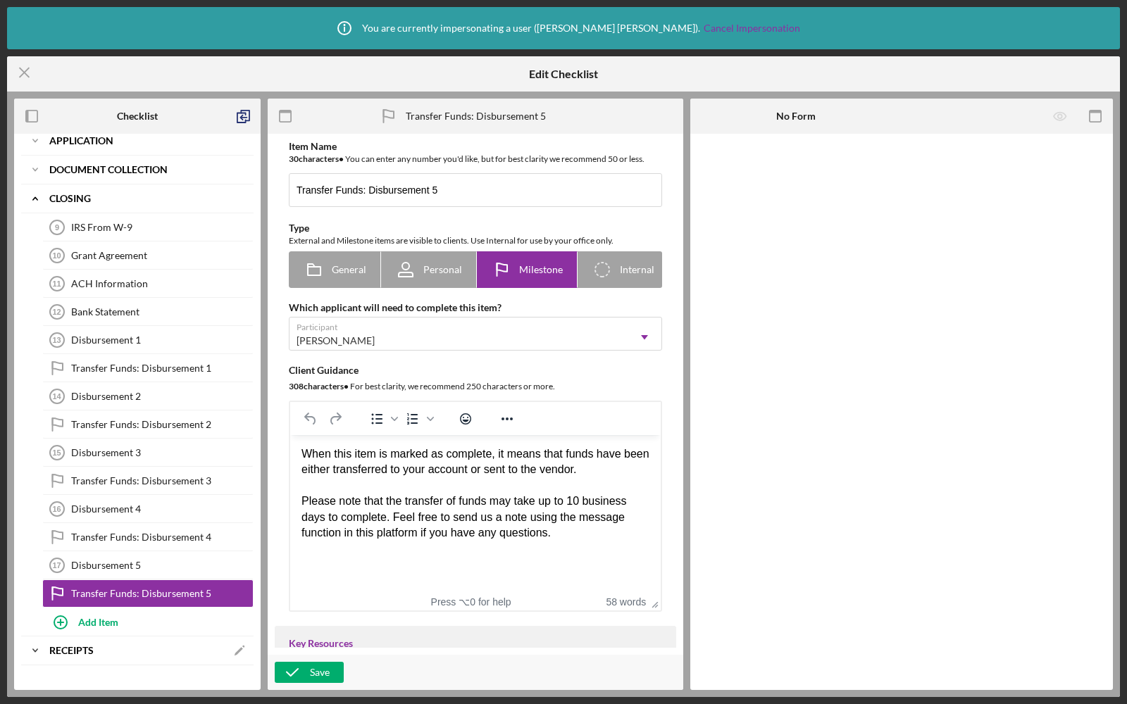
click at [75, 647] on b "Receipts" at bounding box center [71, 651] width 44 height 8
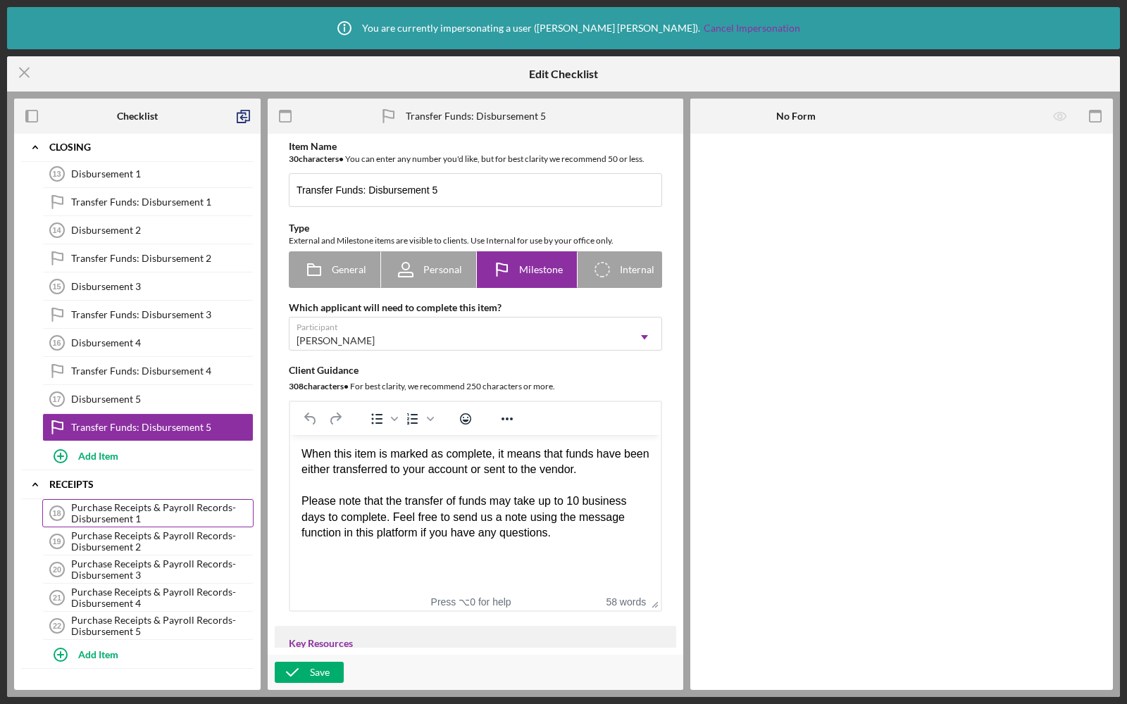
click at [140, 502] on div "Purchase Receipts & Payroll Records-Disbursement 1" at bounding box center [162, 513] width 182 height 23
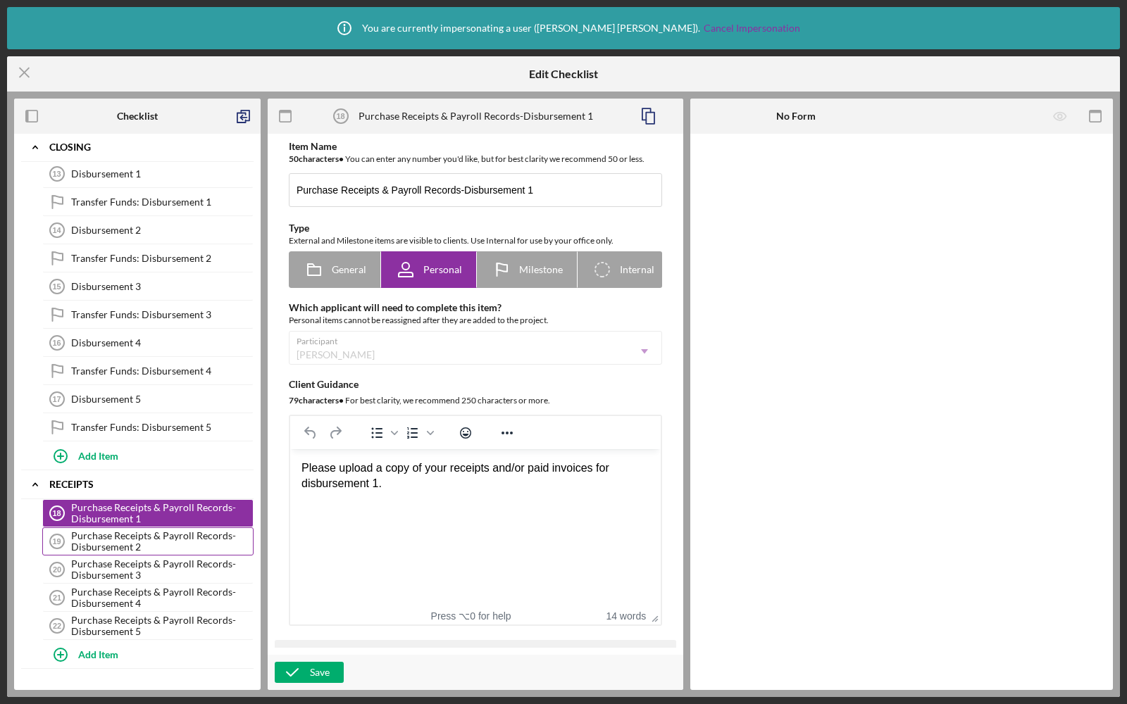
click at [137, 534] on div "Purchase Receipts & Payroll Records-Disbursement 2" at bounding box center [162, 541] width 182 height 23
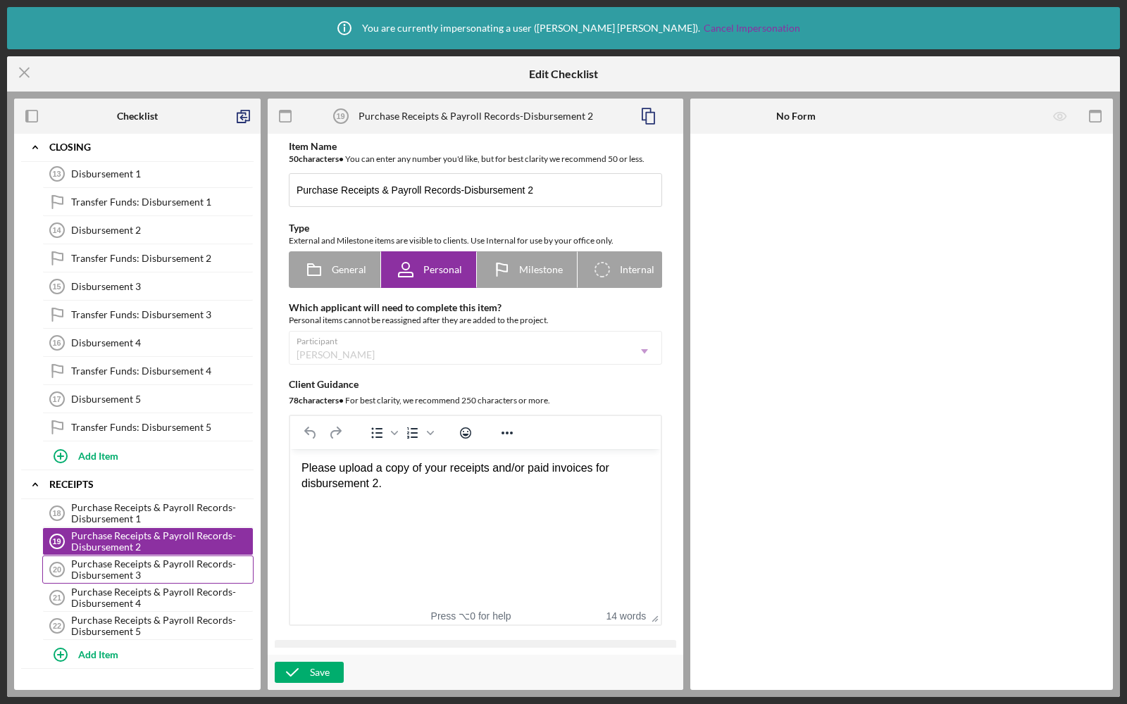
click at [139, 559] on div "Purchase Receipts & Payroll Records-Disbursement 3" at bounding box center [162, 570] width 182 height 23
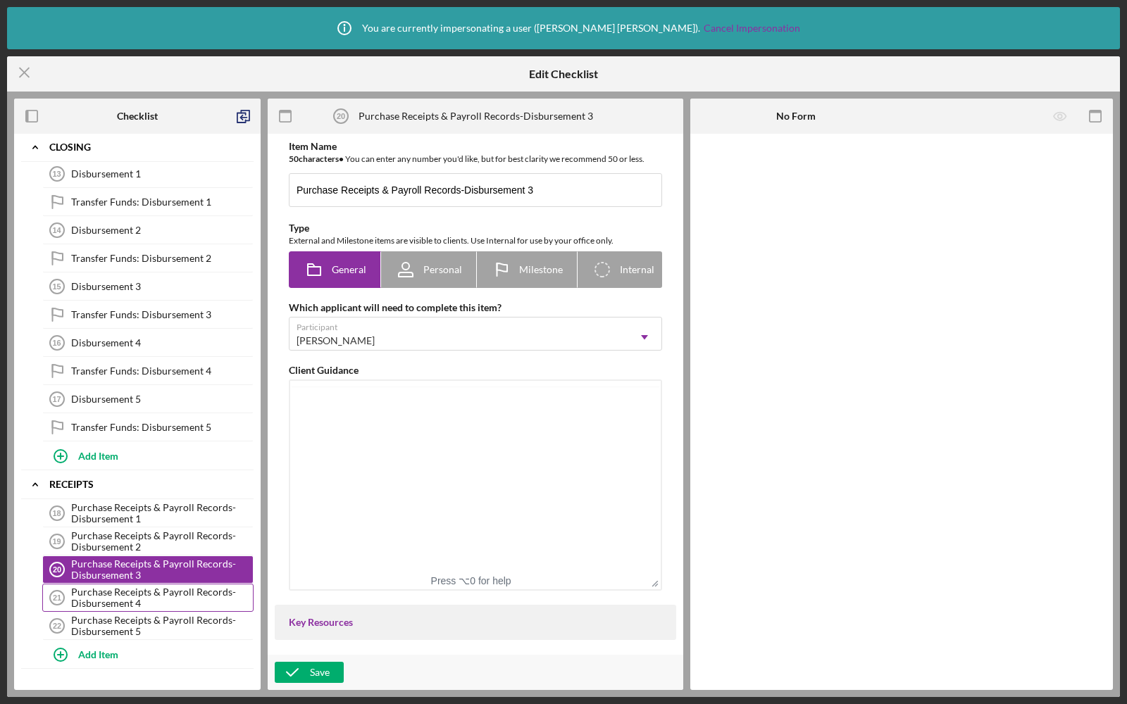
click at [139, 587] on div "Purchase Receipts & Payroll Records-Disbursement 4" at bounding box center [162, 598] width 182 height 23
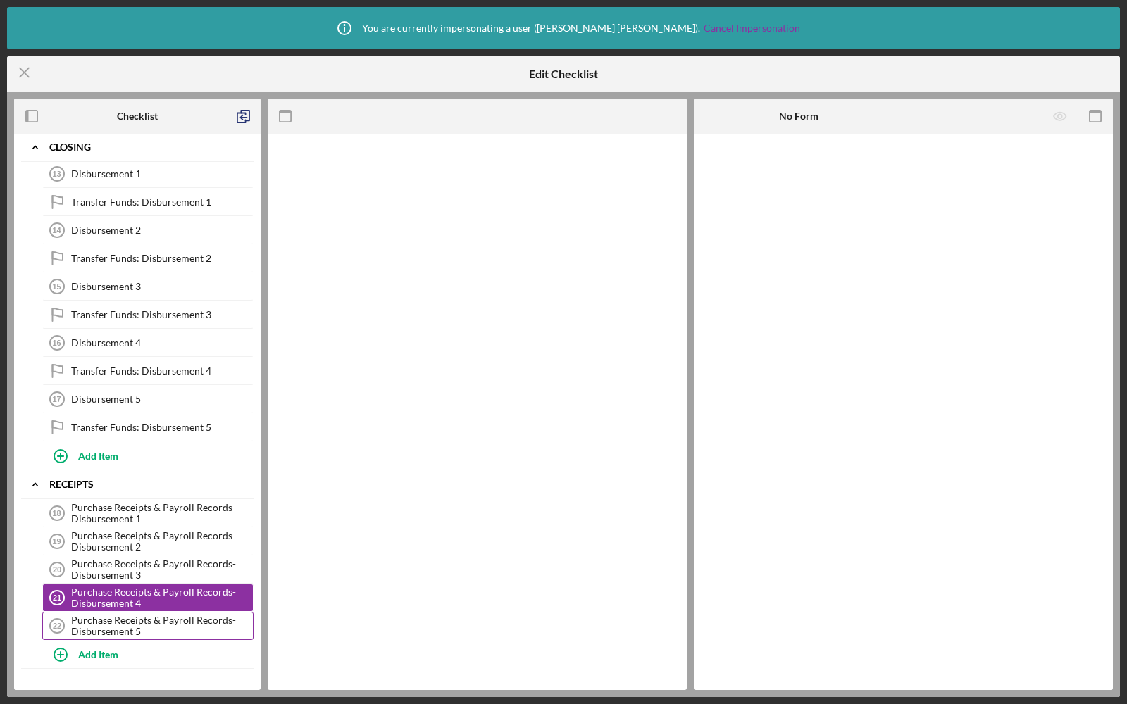
click at [138, 615] on div "Purchase Receipts & Payroll Records-Disbursement 5" at bounding box center [162, 626] width 182 height 23
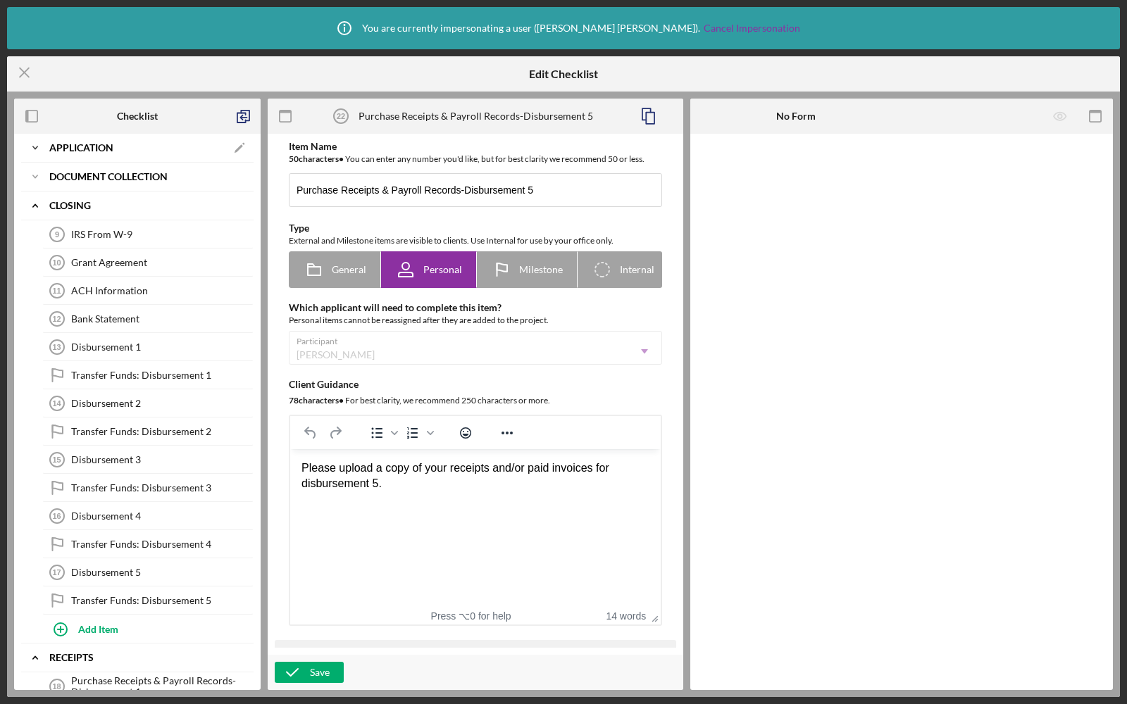
click at [143, 149] on div "Application" at bounding box center [137, 148] width 176 height 8
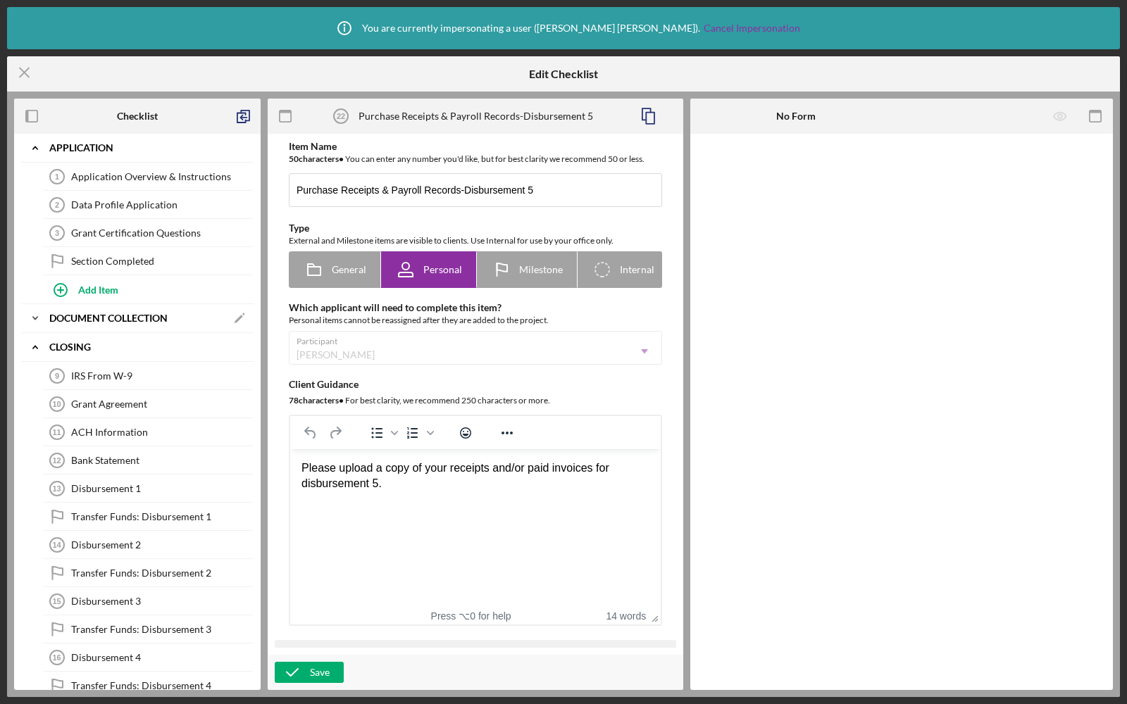
click at [86, 314] on b "Document Collection" at bounding box center [108, 318] width 118 height 8
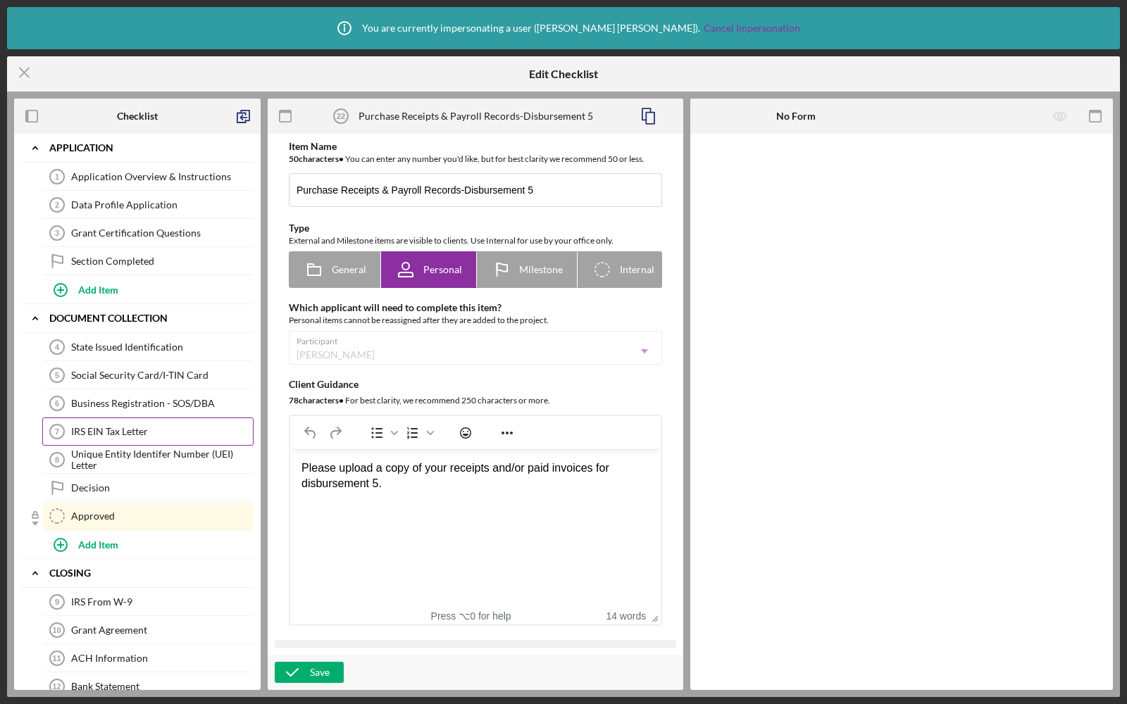
click at [120, 434] on link "IRS EIN Tax Letter 7 IRS EIN Tax Letter" at bounding box center [147, 432] width 211 height 28
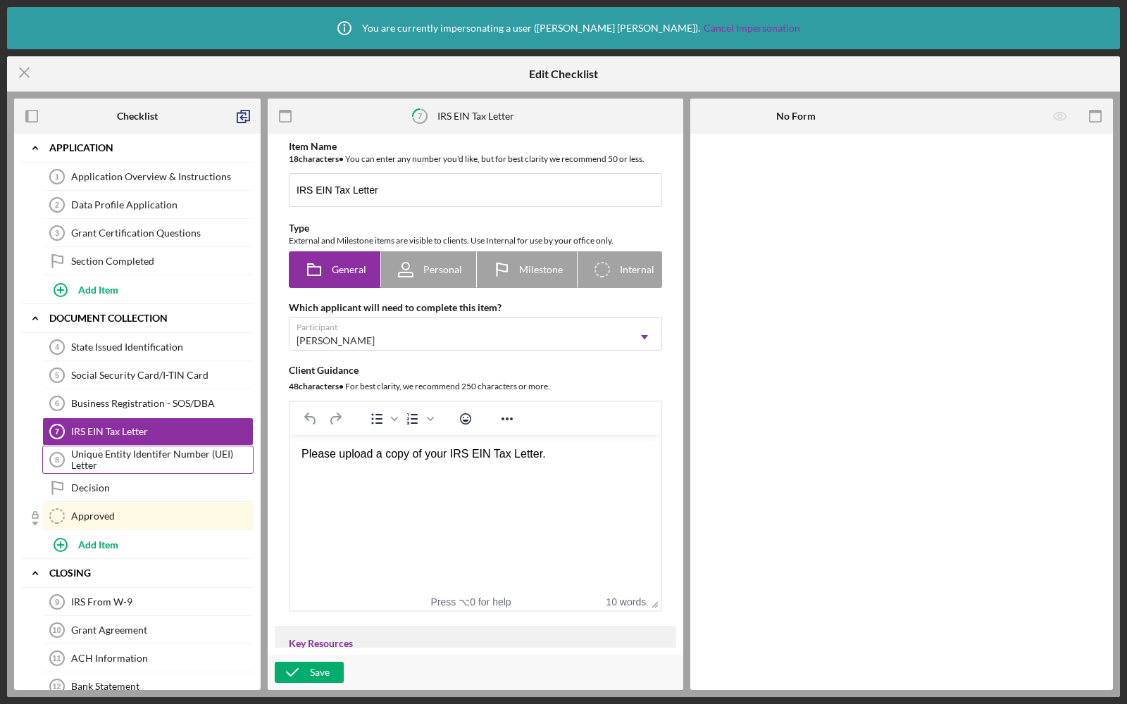
click at [118, 449] on div "Unique Entity Identifer Number (UEI) Letter" at bounding box center [162, 460] width 182 height 23
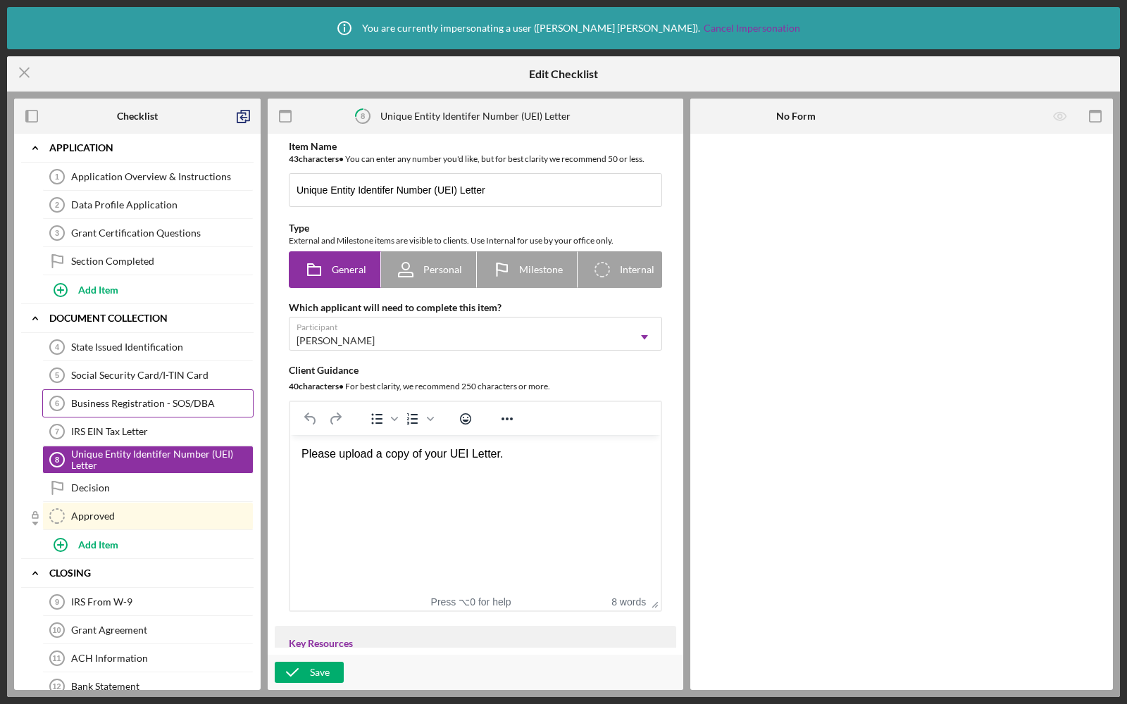
click at [126, 403] on div "Business Registration - SOS/DBA" at bounding box center [162, 403] width 182 height 11
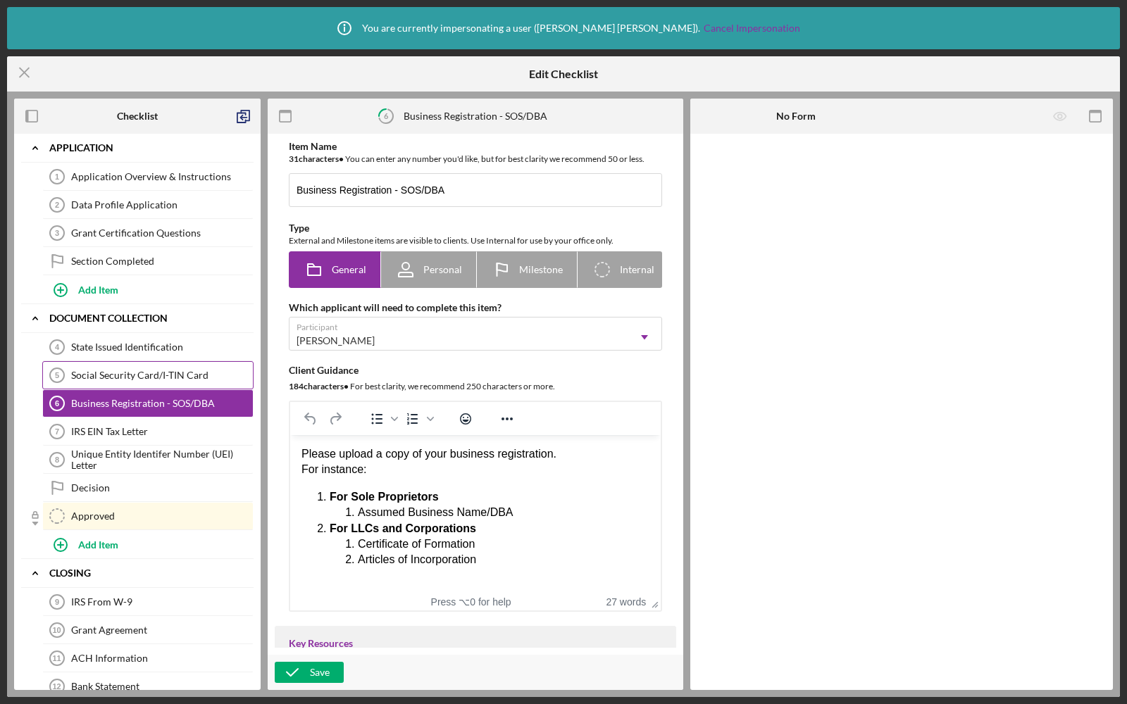
click at [126, 370] on div "Social Security Card/I-TIN Card" at bounding box center [162, 375] width 182 height 11
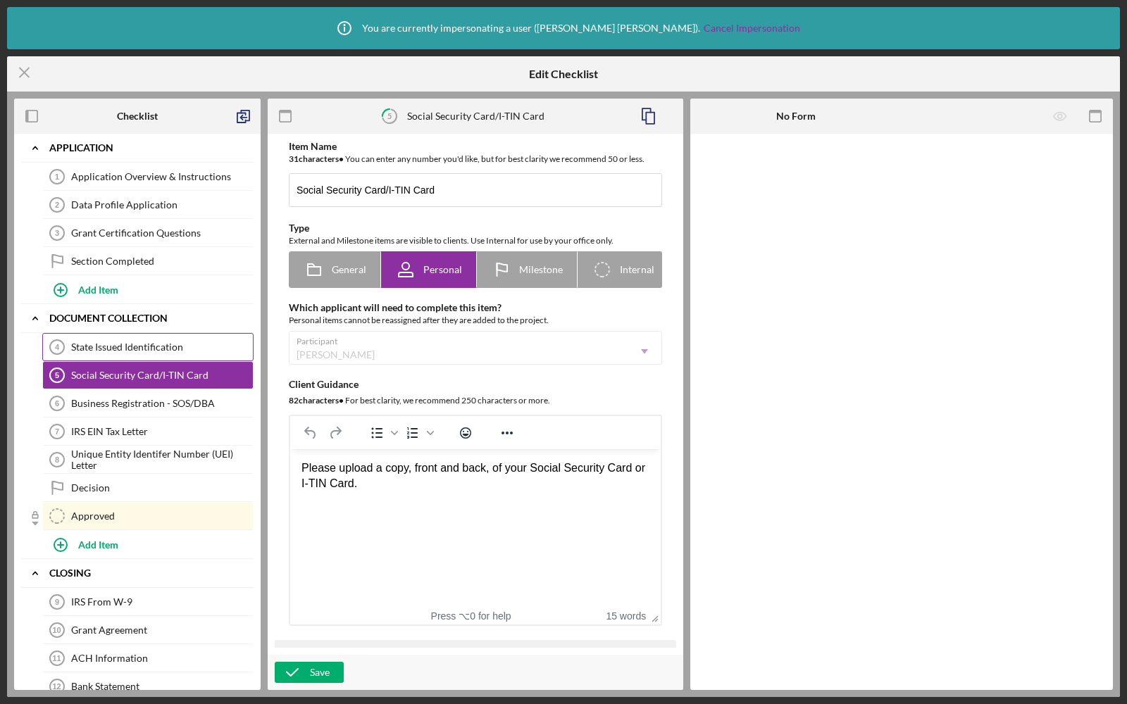
click at [120, 355] on link "State Issued Identification 4 State Issued Identification" at bounding box center [147, 347] width 211 height 28
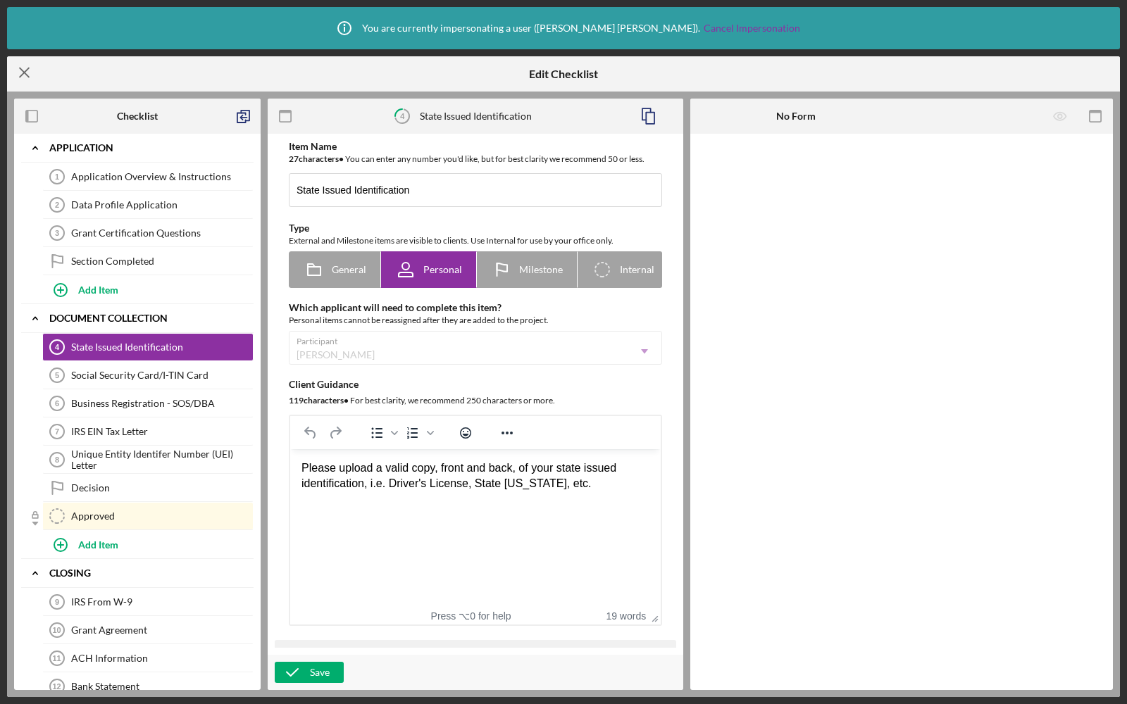
click at [24, 73] on line at bounding box center [24, 72] width 9 height 9
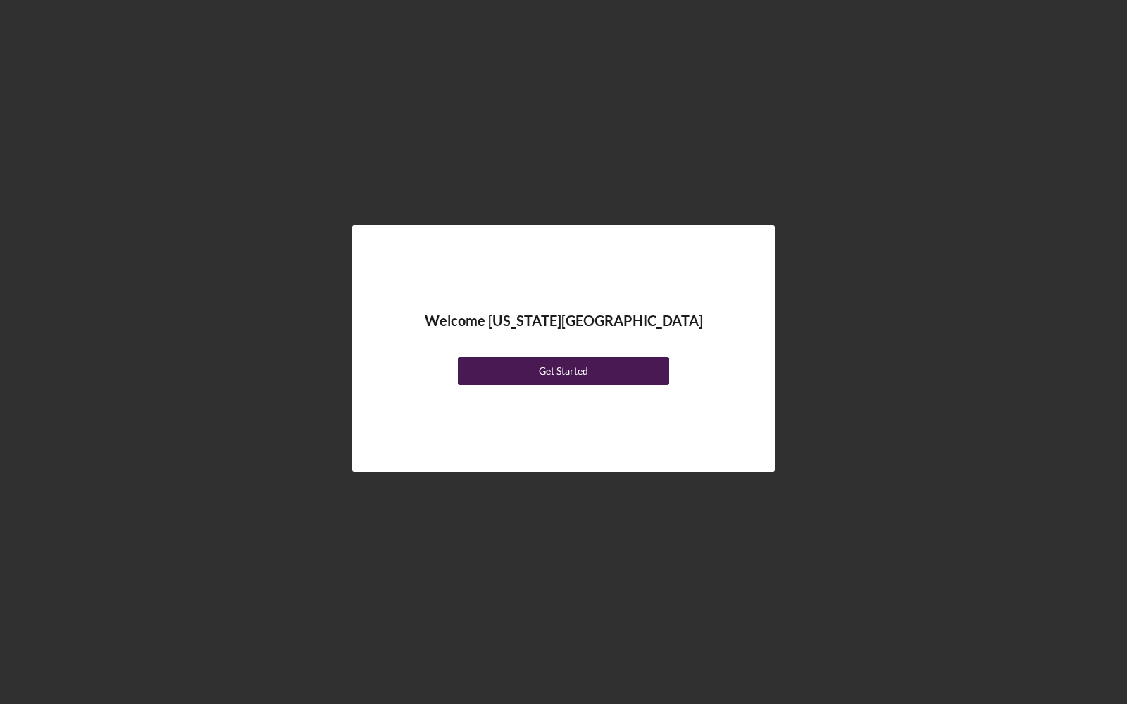
click at [523, 368] on button "Get Started" at bounding box center [563, 371] width 211 height 28
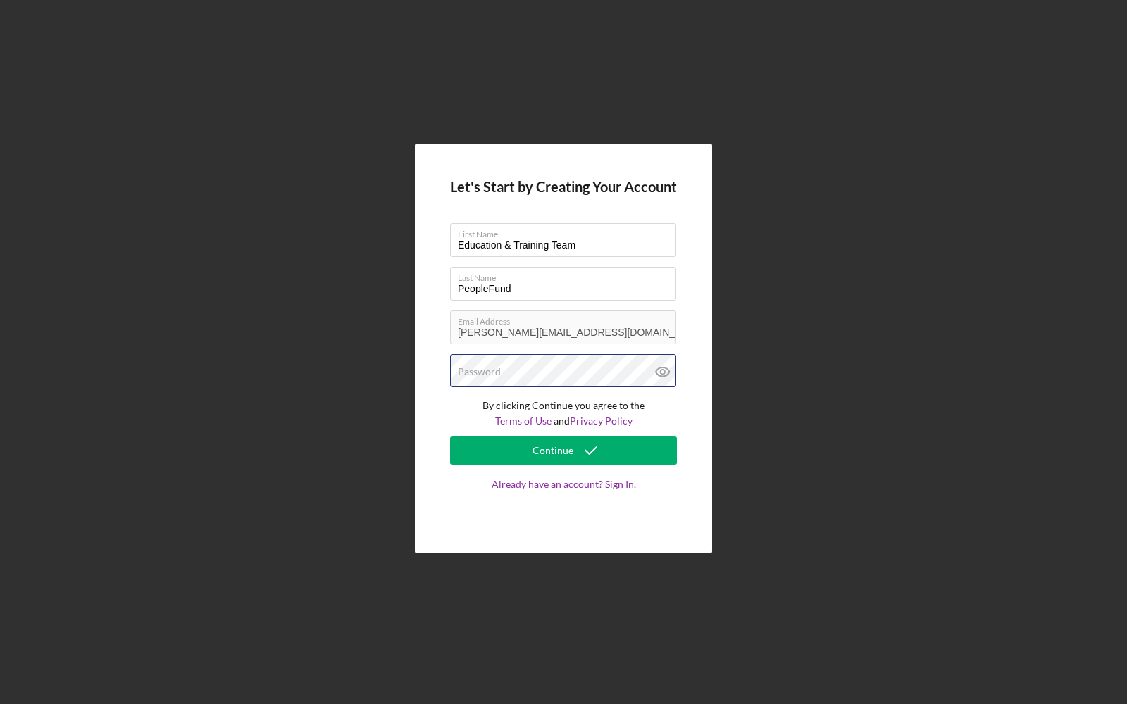
click at [531, 369] on div "Password" at bounding box center [563, 371] width 227 height 35
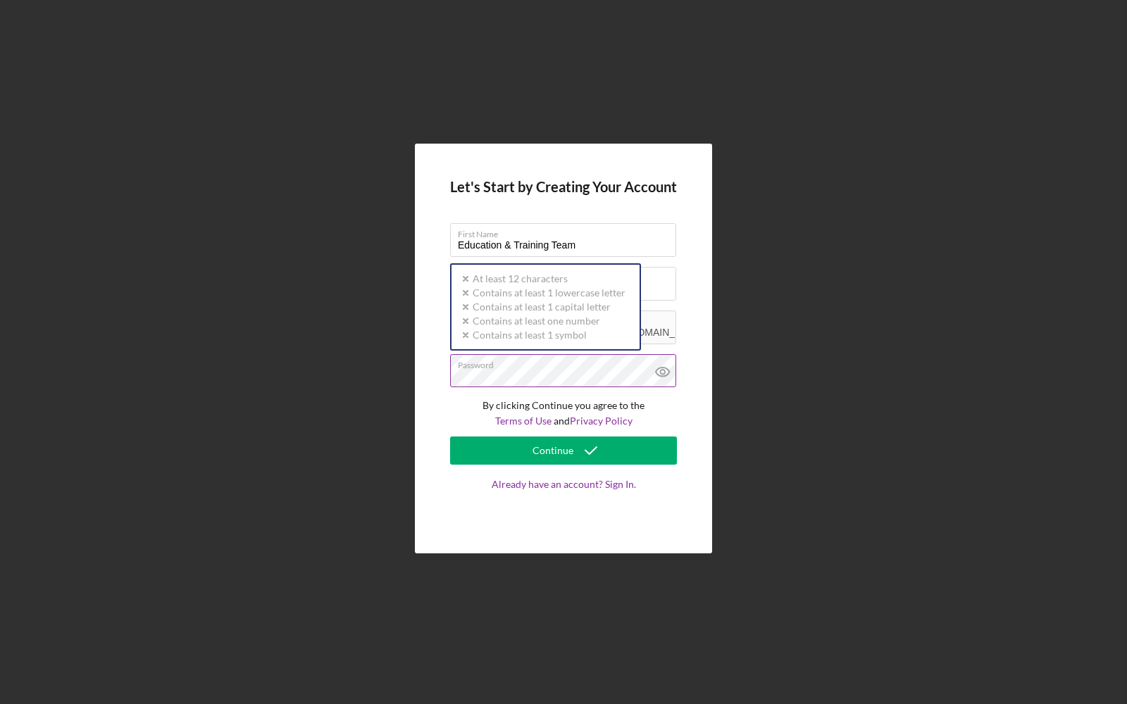
click at [500, 368] on div "Password Icon/icon-validation-no At least 12 characters Icon/icon-validation-no…" at bounding box center [563, 371] width 227 height 35
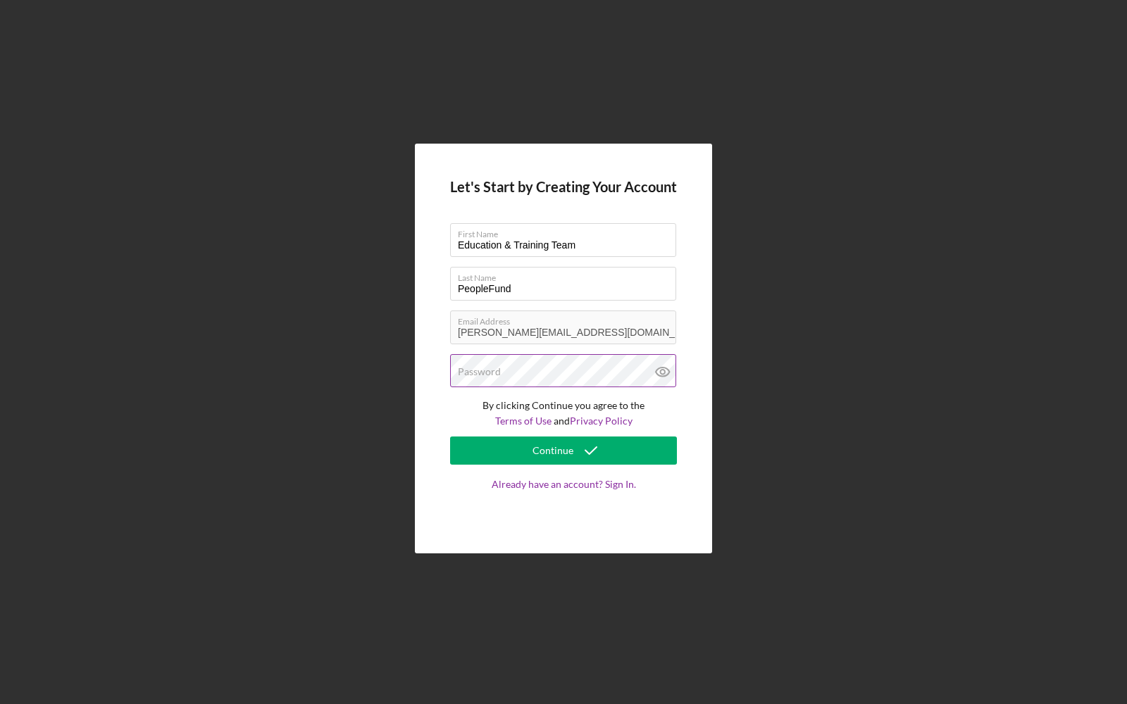
click at [497, 376] on label "Password" at bounding box center [479, 371] width 43 height 11
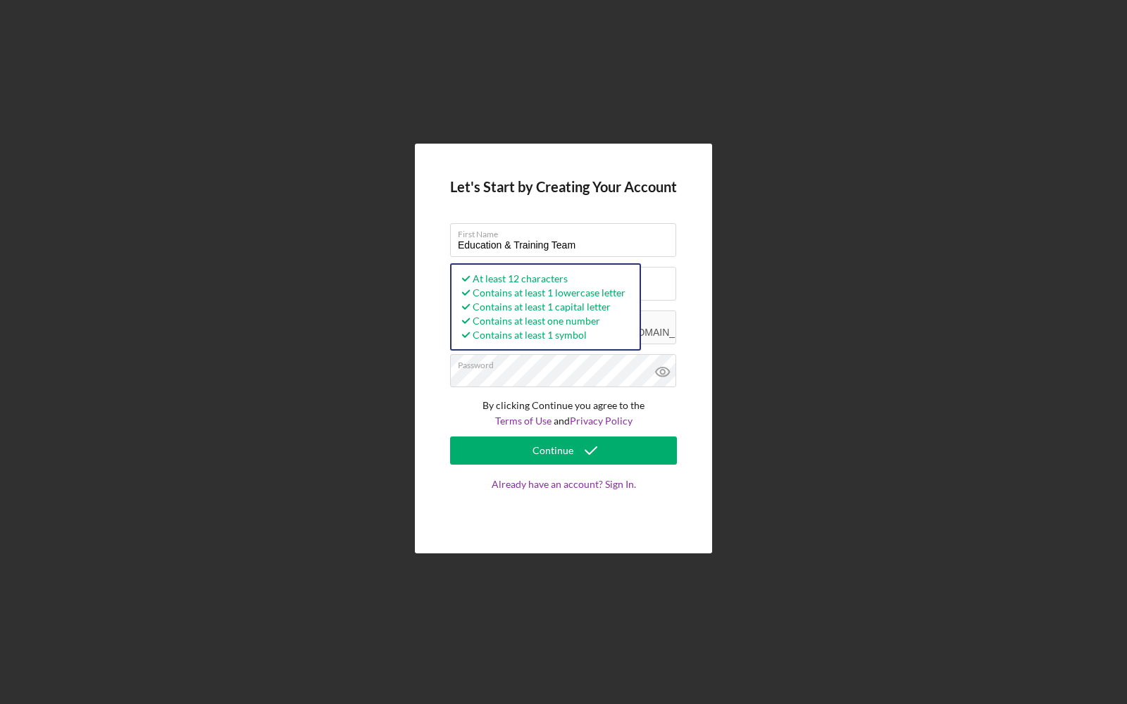
click at [685, 396] on div "Let's Start by Creating Your Account First Name Education & Training Team Last …" at bounding box center [563, 349] width 297 height 410
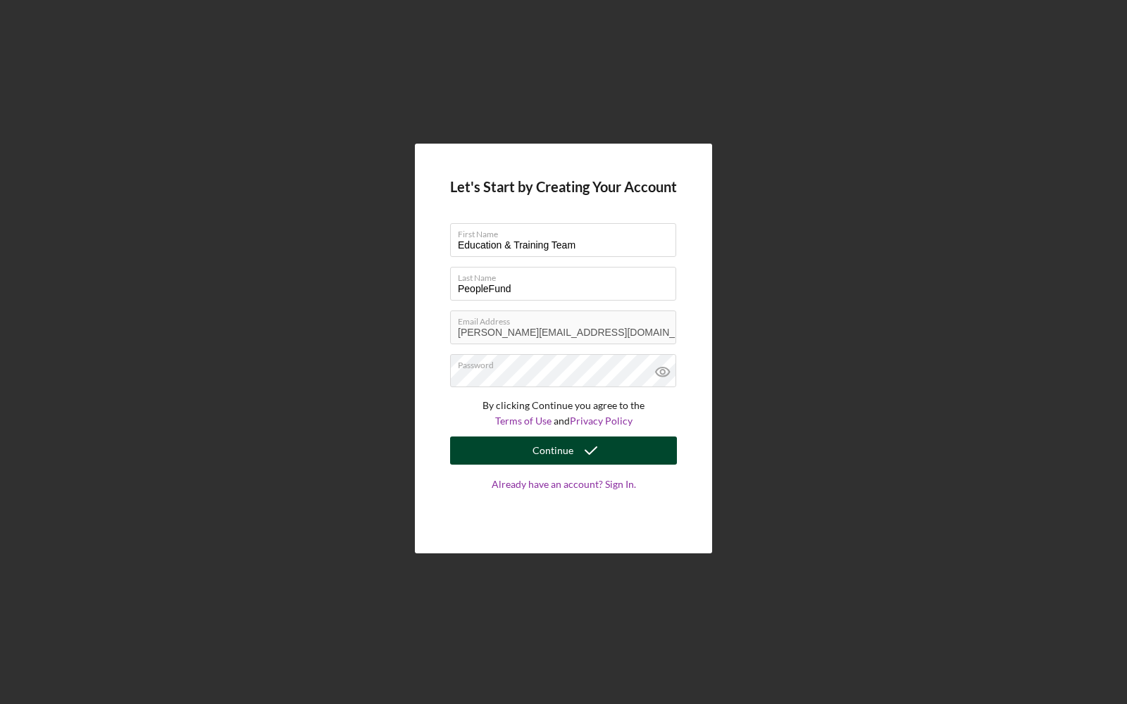
click at [540, 449] on div "Continue" at bounding box center [553, 451] width 41 height 28
